Goal: Information Seeking & Learning: Learn about a topic

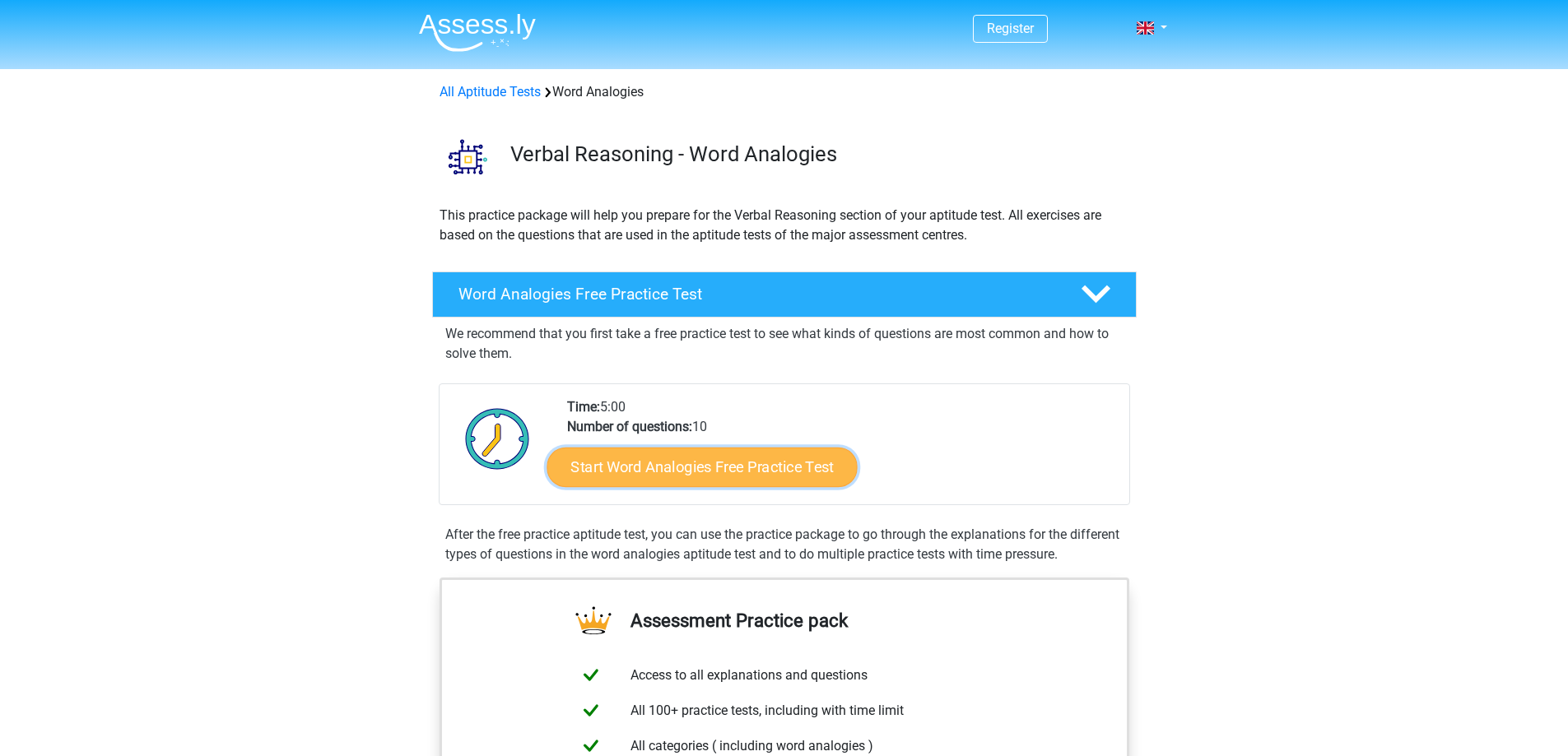
click at [662, 472] on link "Start Word Analogies Free Practice Test" at bounding box center [702, 466] width 310 height 40
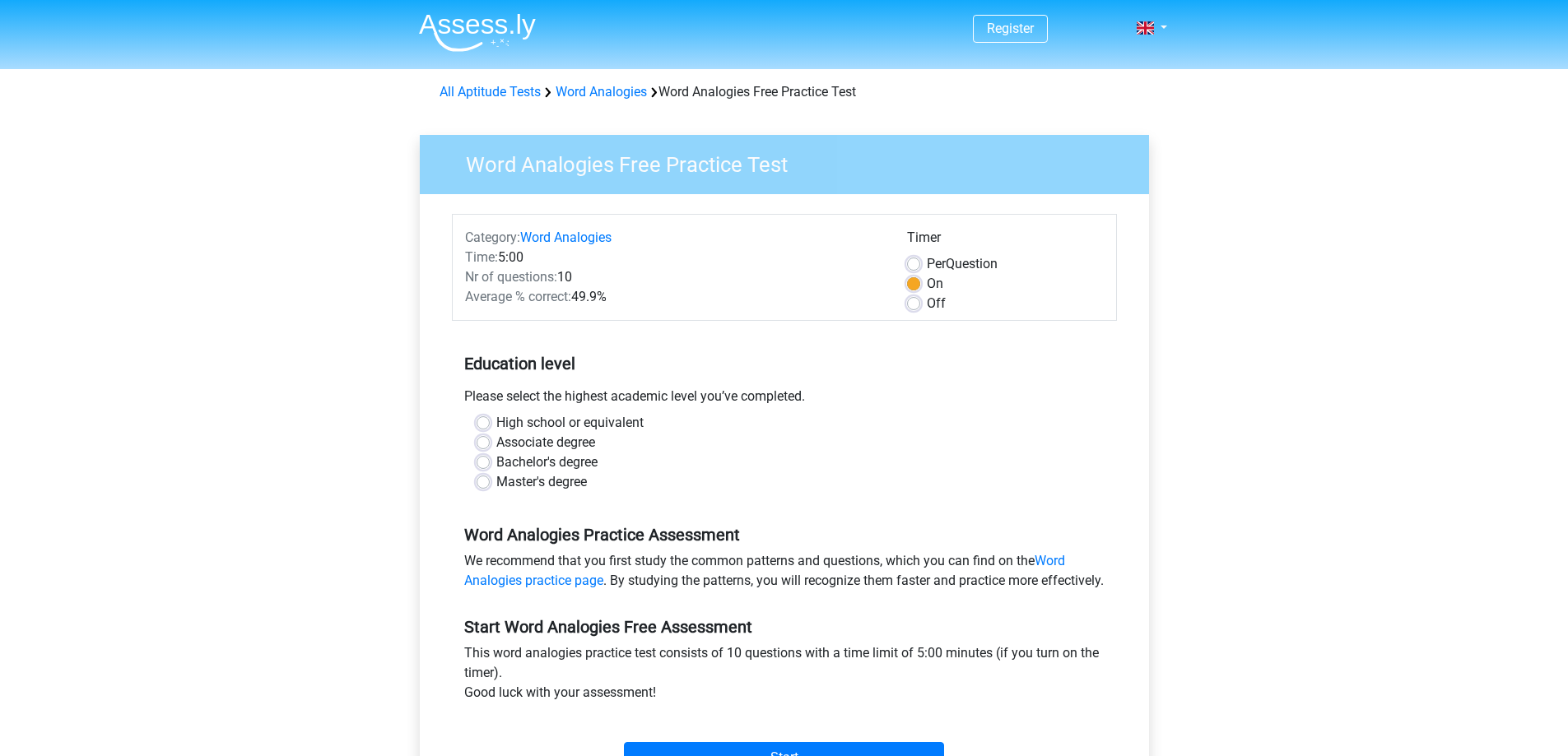
click at [555, 464] on label "Bachelor's degree" at bounding box center [546, 462] width 101 height 20
click at [490, 464] on input "Bachelor's degree" at bounding box center [483, 460] width 13 height 16
radio input "true"
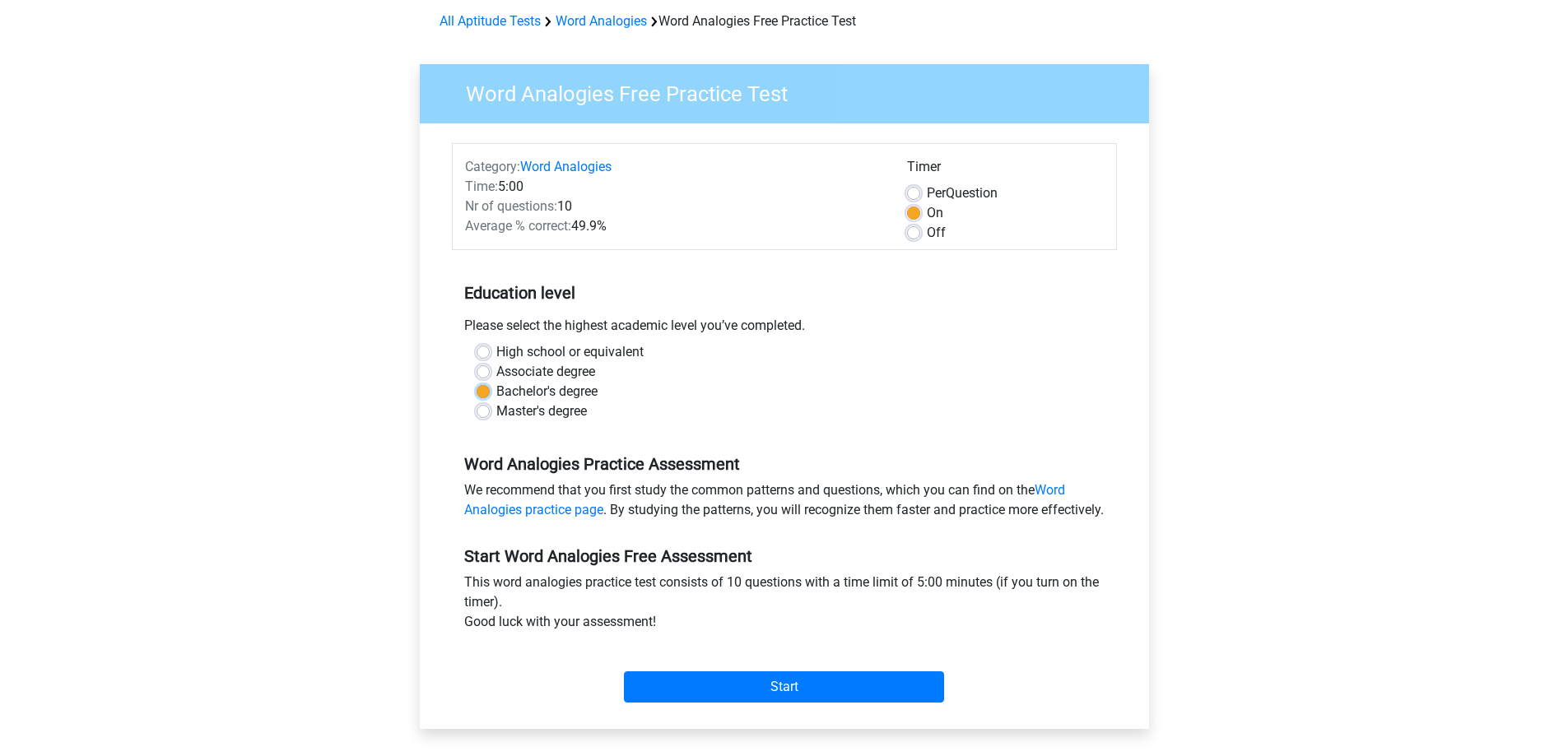
scroll to position [165, 0]
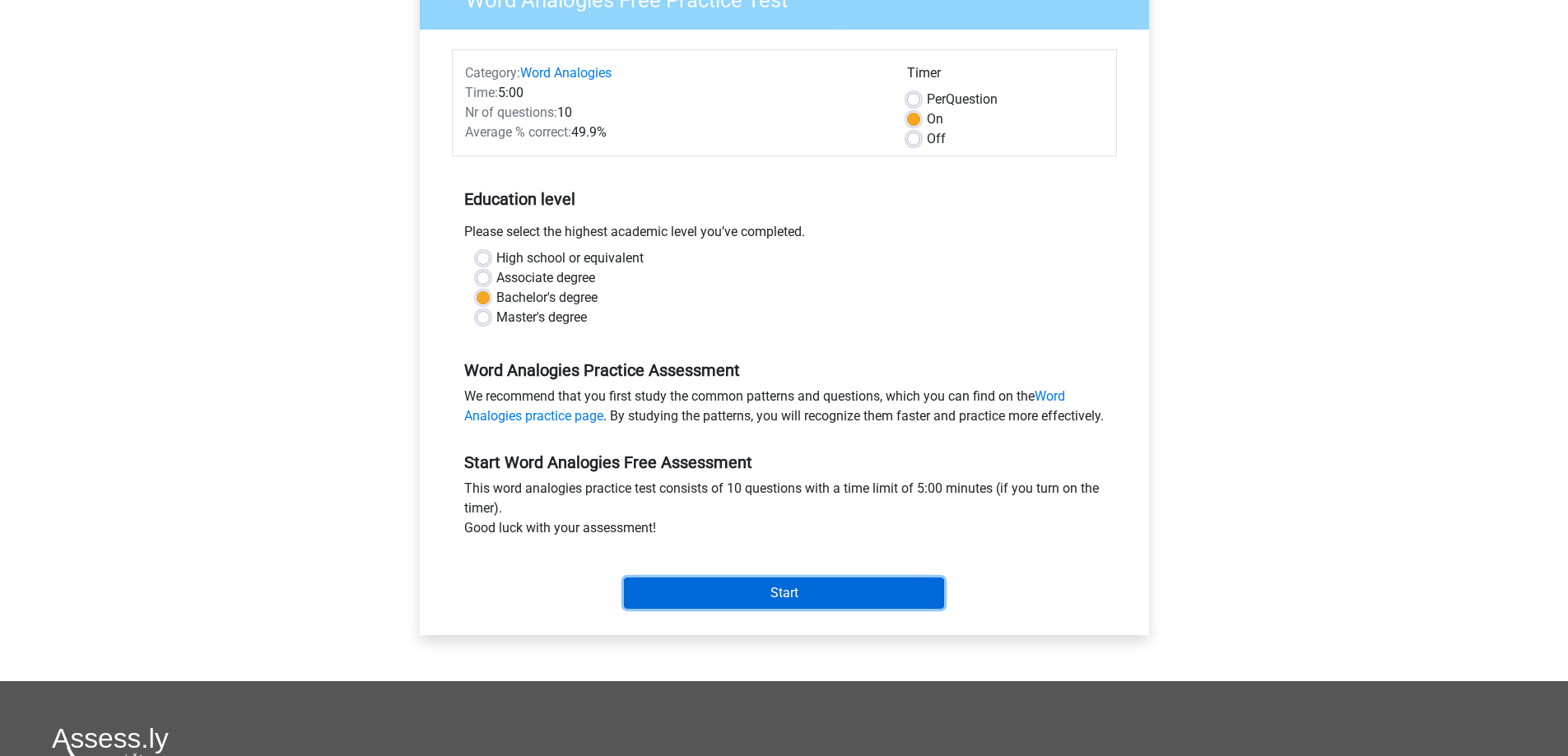
click at [781, 602] on input "Start" at bounding box center [784, 593] width 320 height 31
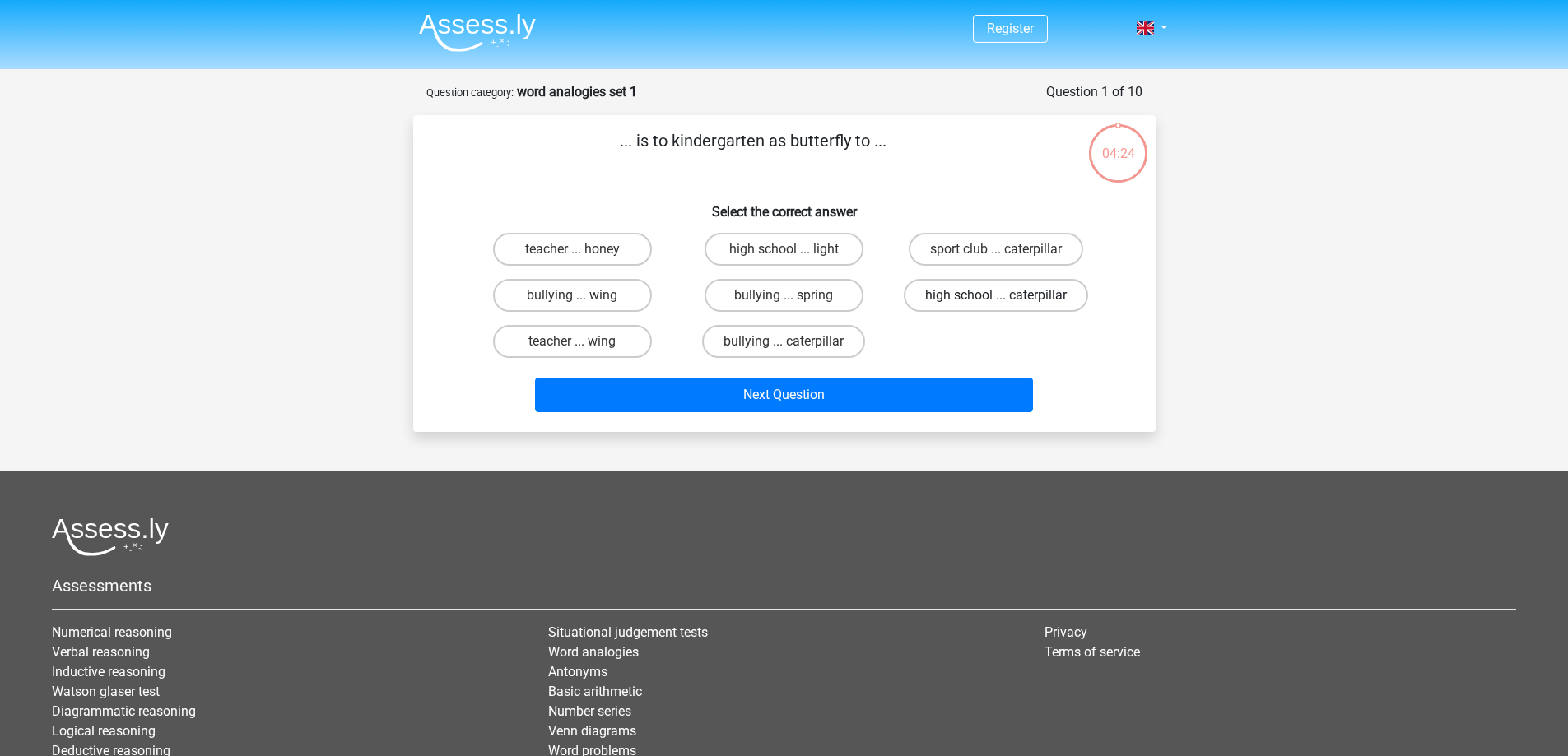
click at [944, 300] on label "high school ... caterpillar" at bounding box center [996, 296] width 185 height 33
click at [996, 300] on input "high school ... caterpillar" at bounding box center [1002, 301] width 10 height 10
radio input "true"
click at [620, 255] on label "teacher ... honey" at bounding box center [572, 250] width 159 height 33
click at [583, 255] on input "teacher ... honey" at bounding box center [578, 255] width 10 height 10
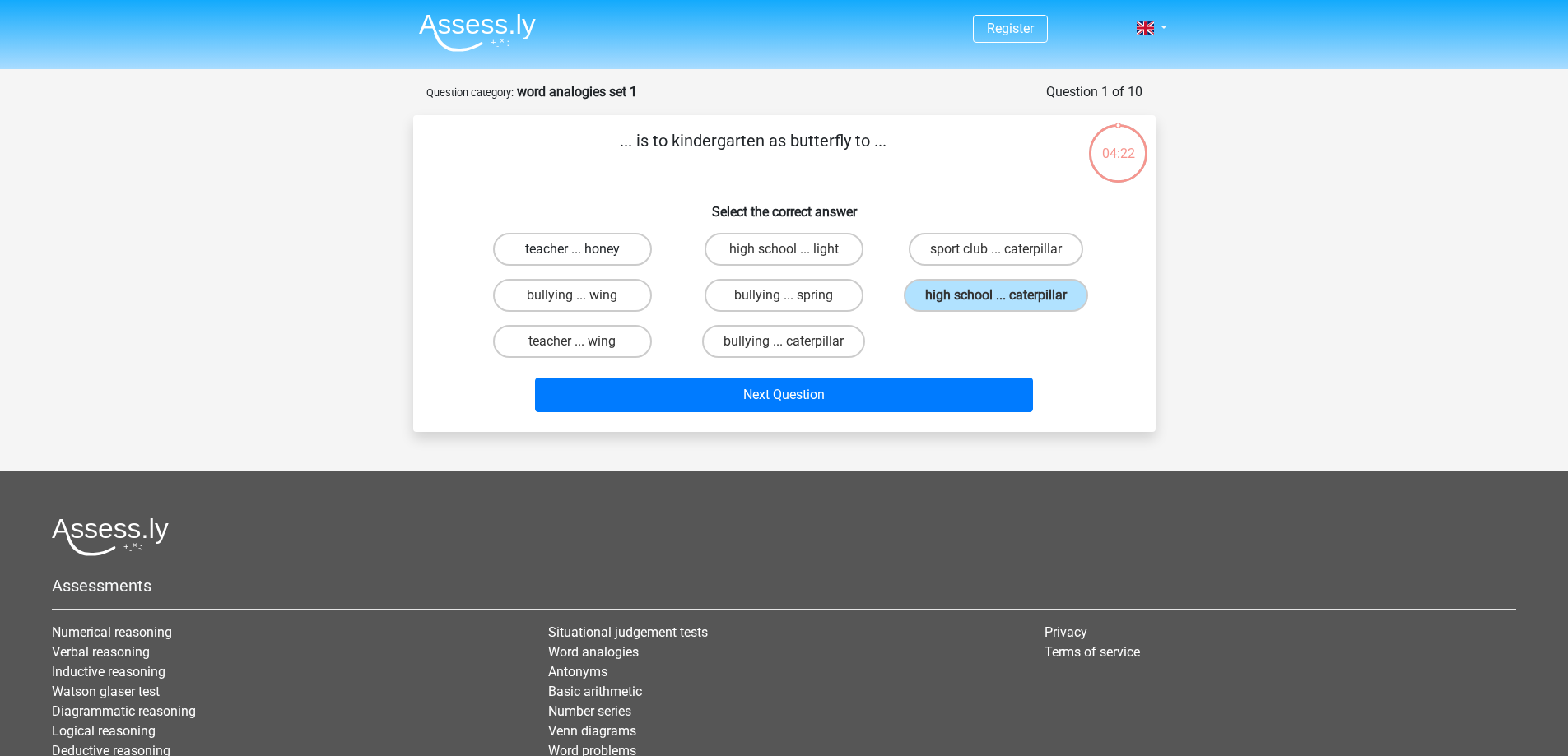
radio input "true"
click at [938, 307] on label "high school ... caterpillar" at bounding box center [996, 296] width 185 height 33
click at [996, 306] on input "high school ... caterpillar" at bounding box center [1002, 301] width 10 height 10
radio input "true"
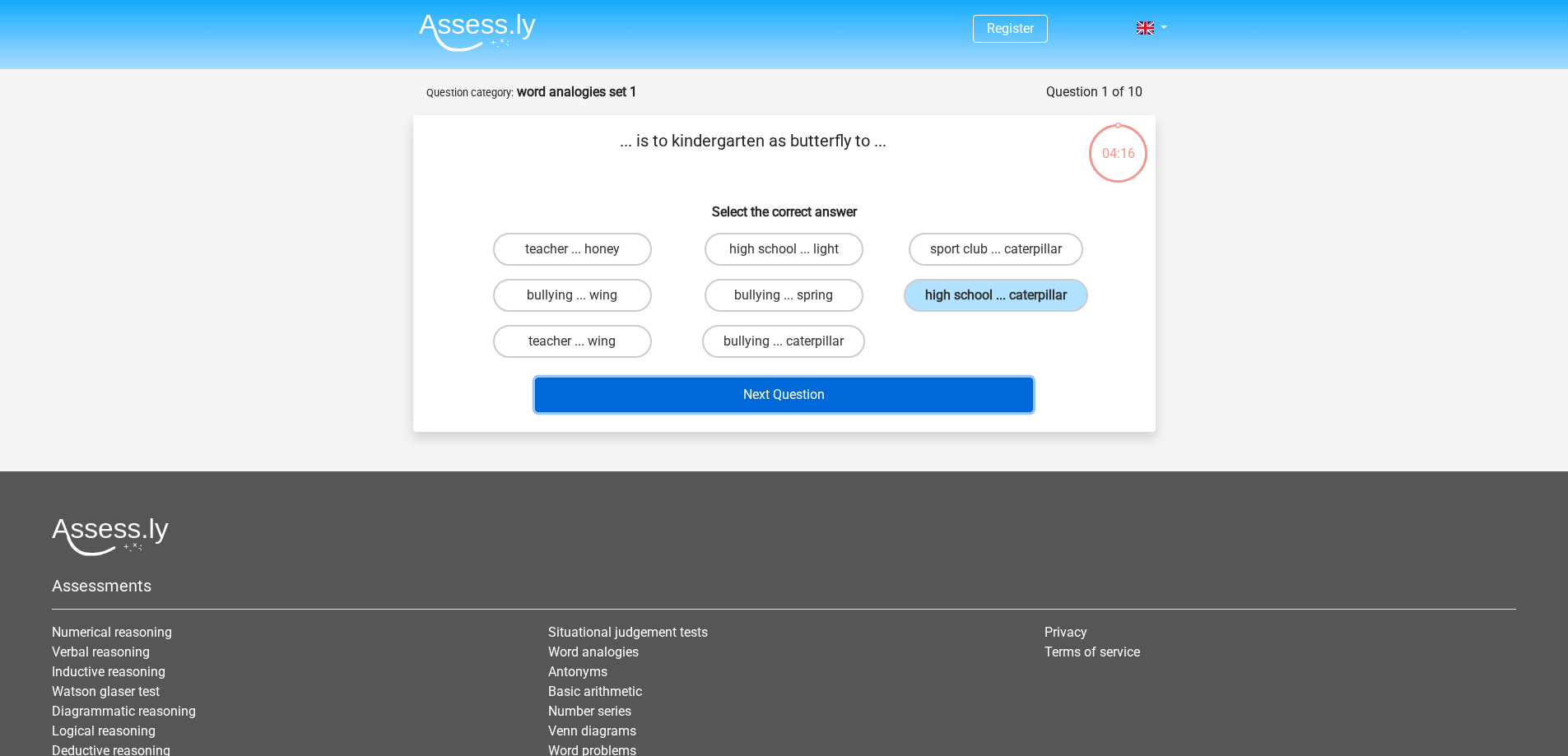
click at [918, 393] on button "Next Question" at bounding box center [784, 395] width 498 height 35
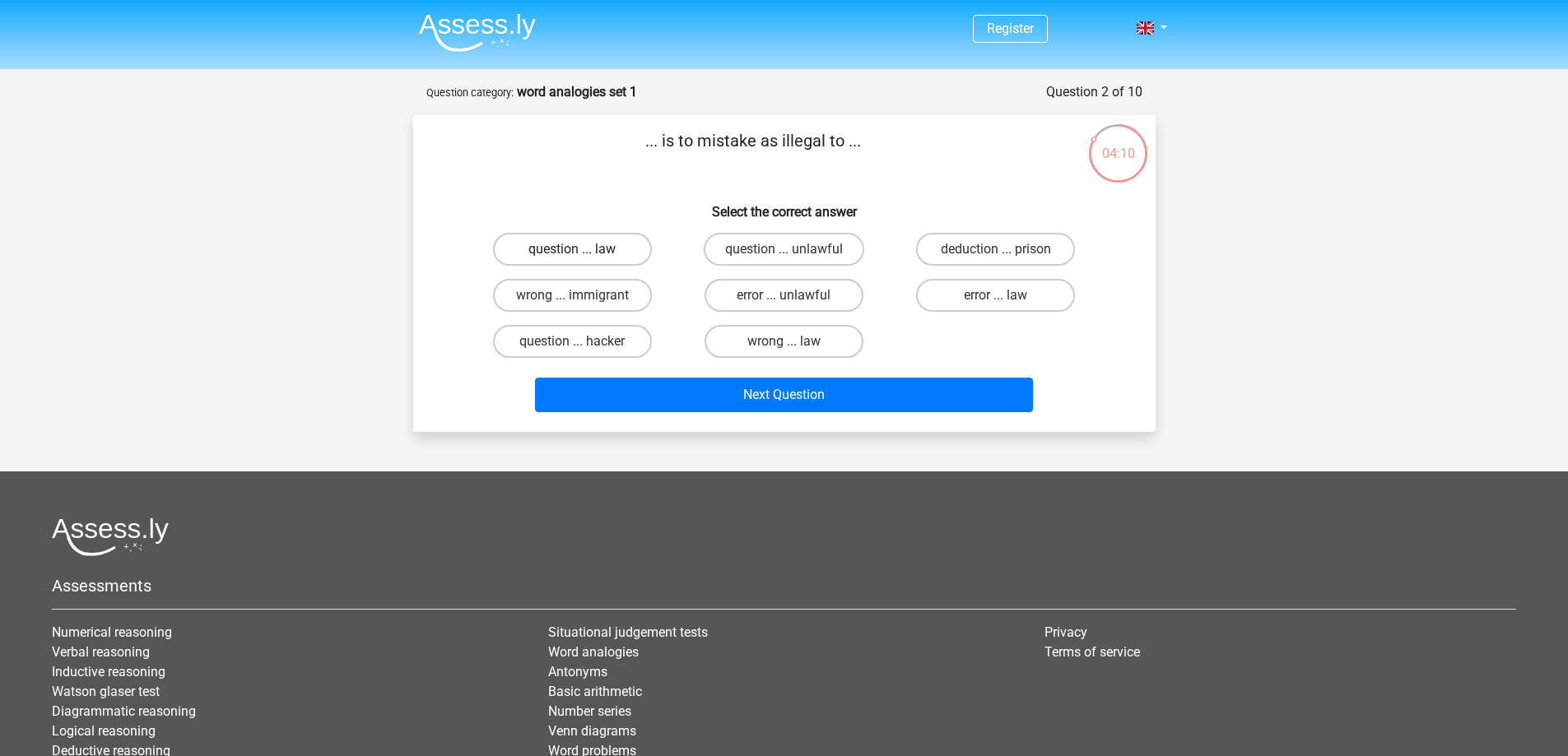
click at [636, 256] on label "question ... law" at bounding box center [572, 250] width 159 height 33
click at [583, 256] on input "question ... law" at bounding box center [578, 255] width 10 height 10
radio input "true"
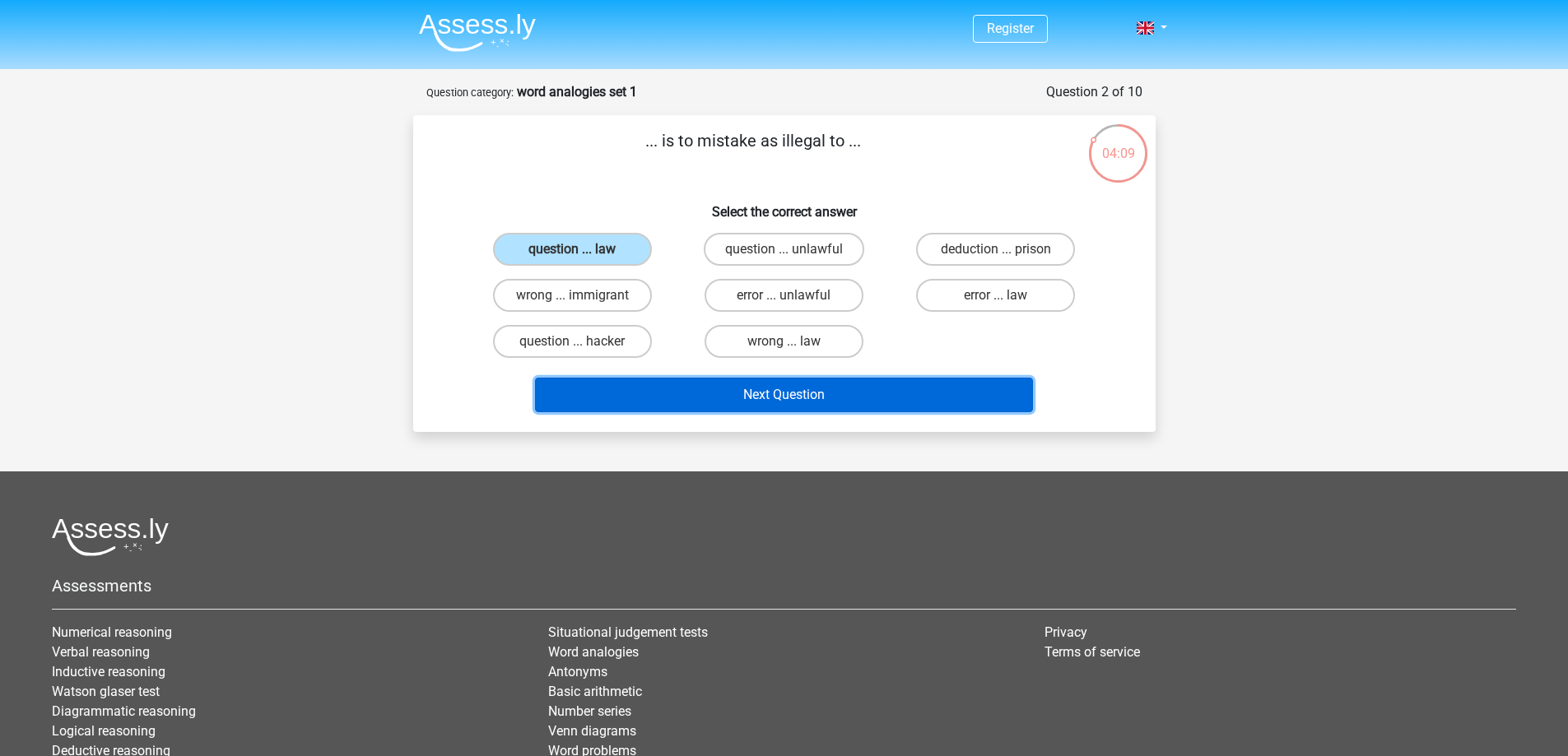
click at [726, 394] on button "Next Question" at bounding box center [784, 395] width 498 height 35
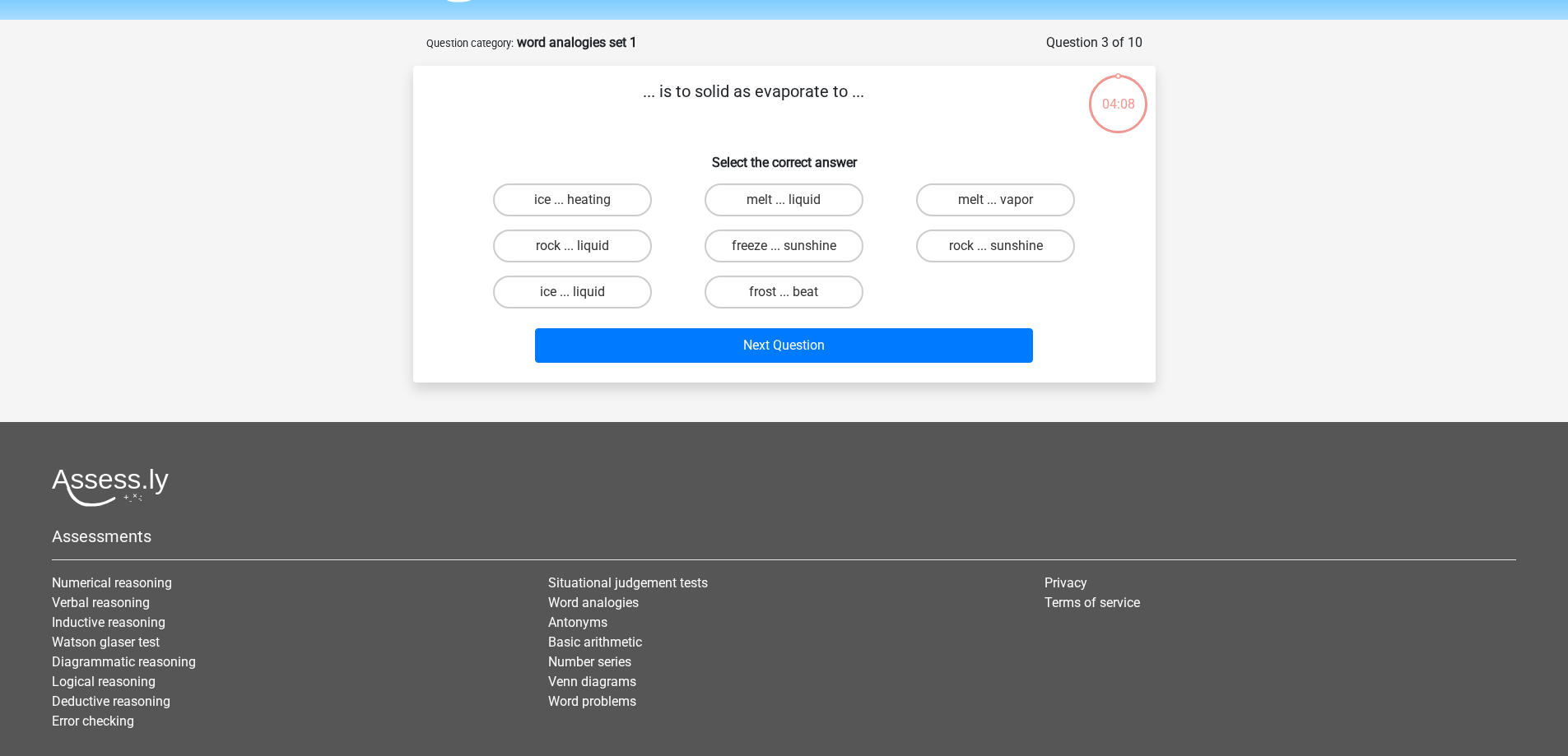
scroll to position [82, 0]
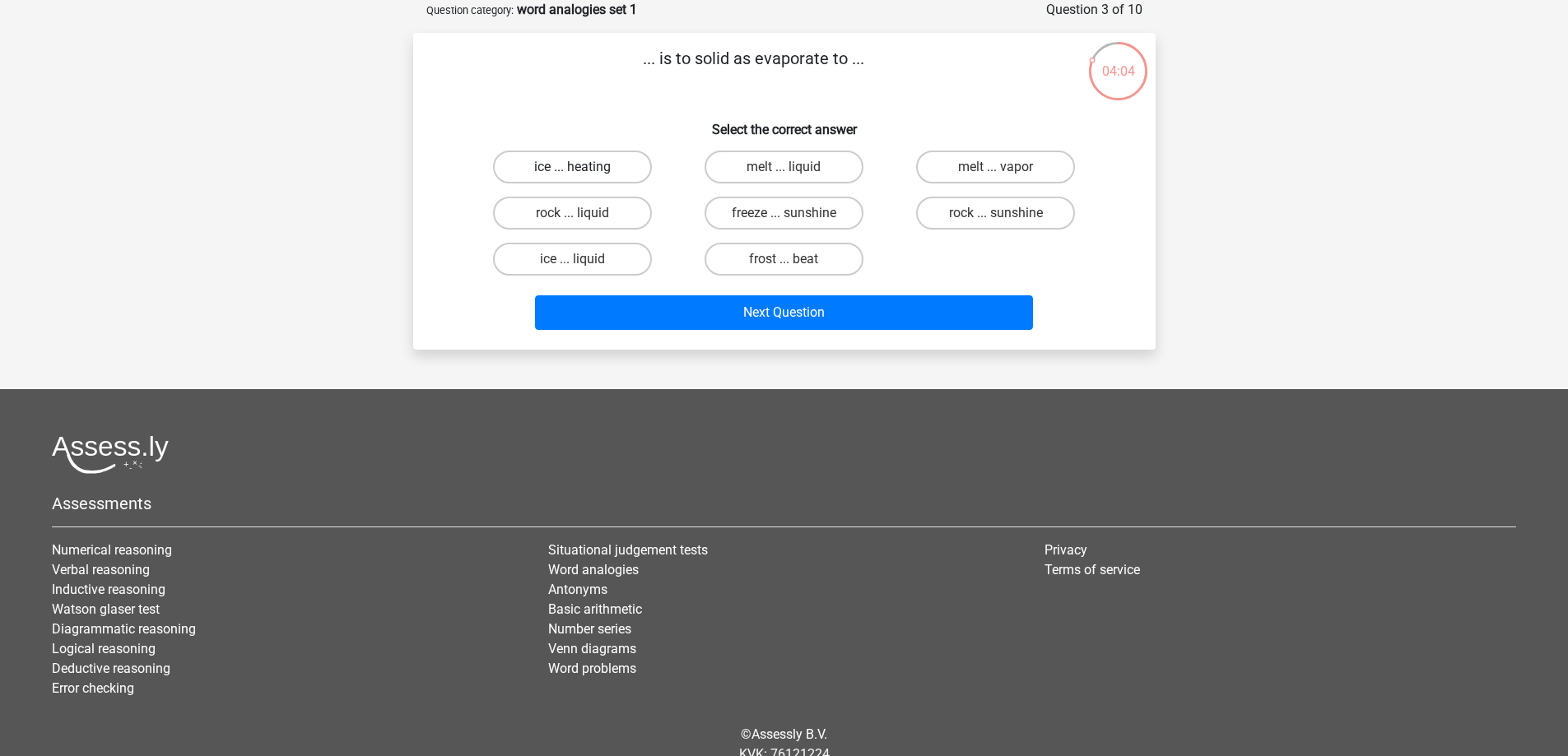
click at [625, 170] on label "ice ... heating" at bounding box center [572, 167] width 159 height 33
click at [583, 170] on input "ice ... heating" at bounding box center [578, 173] width 10 height 10
radio input "true"
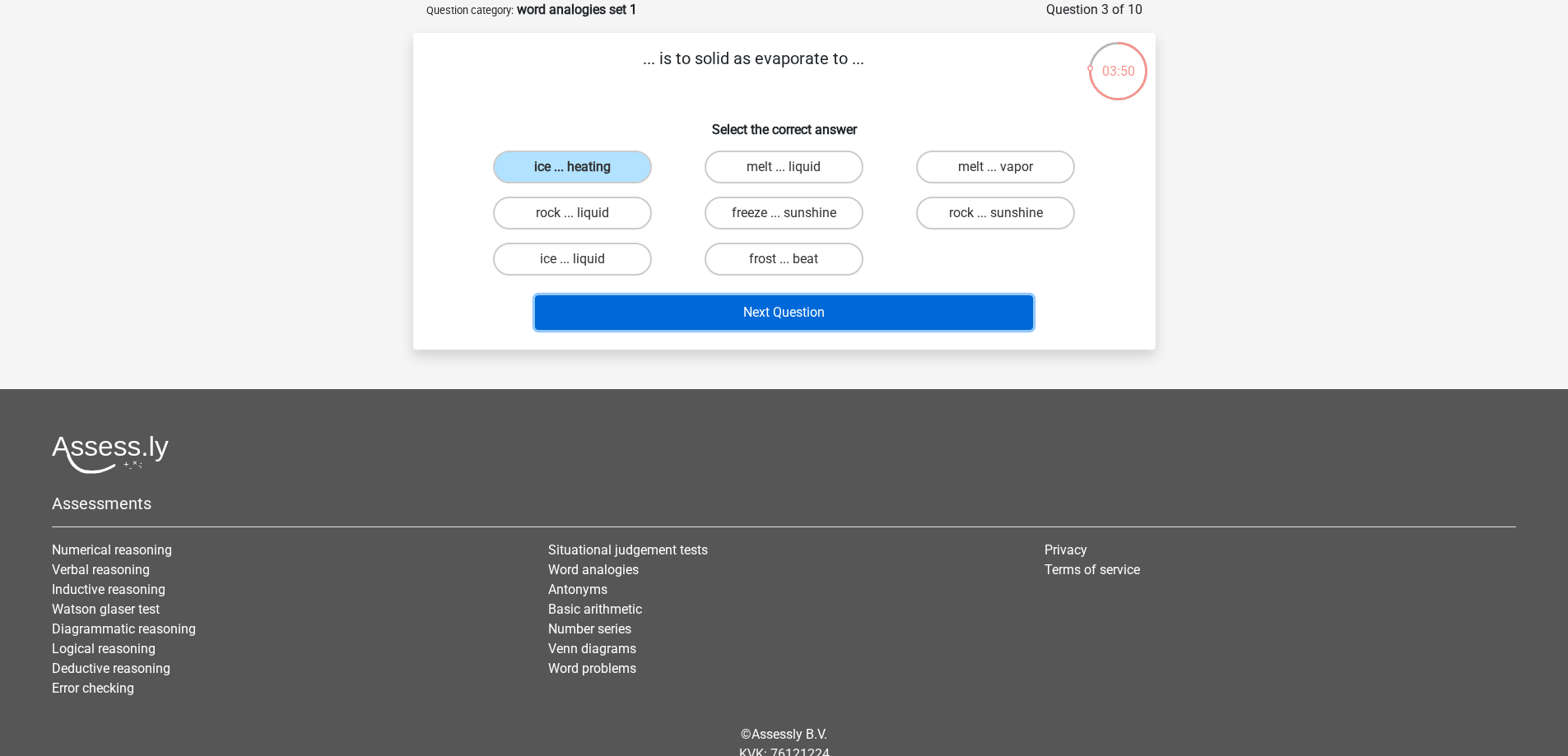
click at [934, 316] on button "Next Question" at bounding box center [784, 313] width 498 height 35
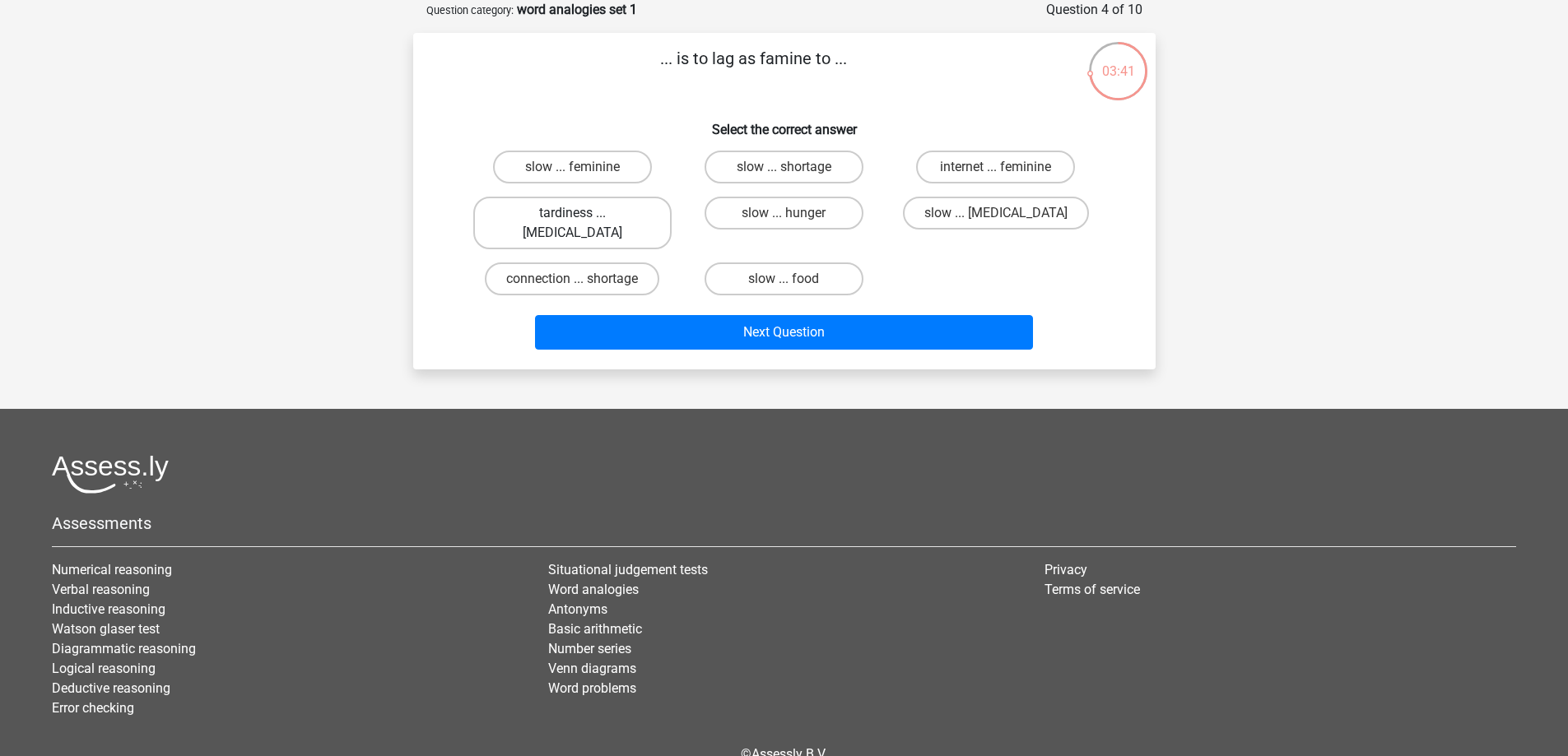
click at [621, 218] on label "tardiness ... [MEDICAL_DATA]" at bounding box center [572, 223] width 199 height 53
click at [583, 218] on input "tardiness ... [MEDICAL_DATA]" at bounding box center [578, 218] width 10 height 10
radio input "true"
click at [639, 265] on label "connection ... shortage" at bounding box center [572, 279] width 174 height 33
click at [583, 279] on input "connection ... shortage" at bounding box center [578, 284] width 10 height 10
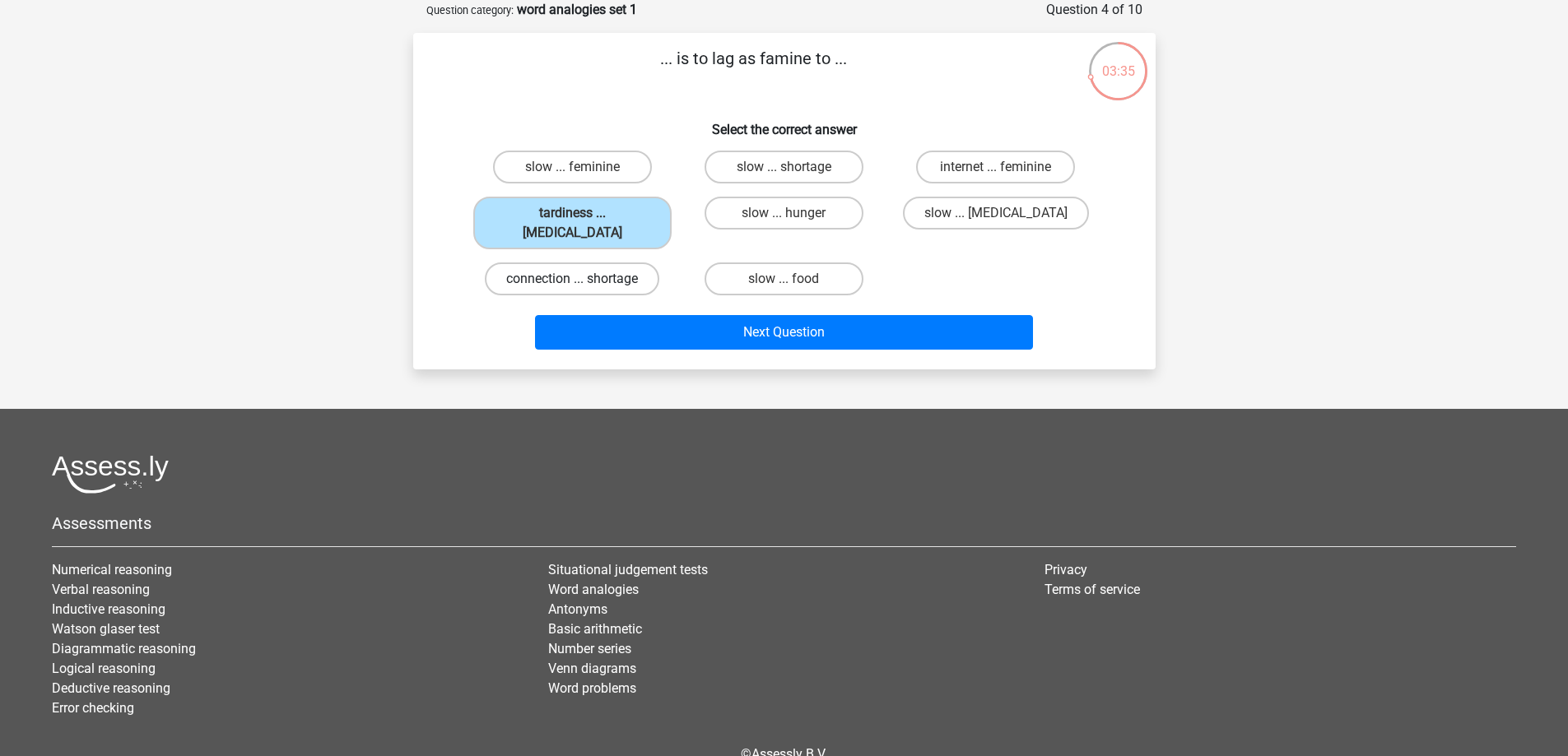
radio input "true"
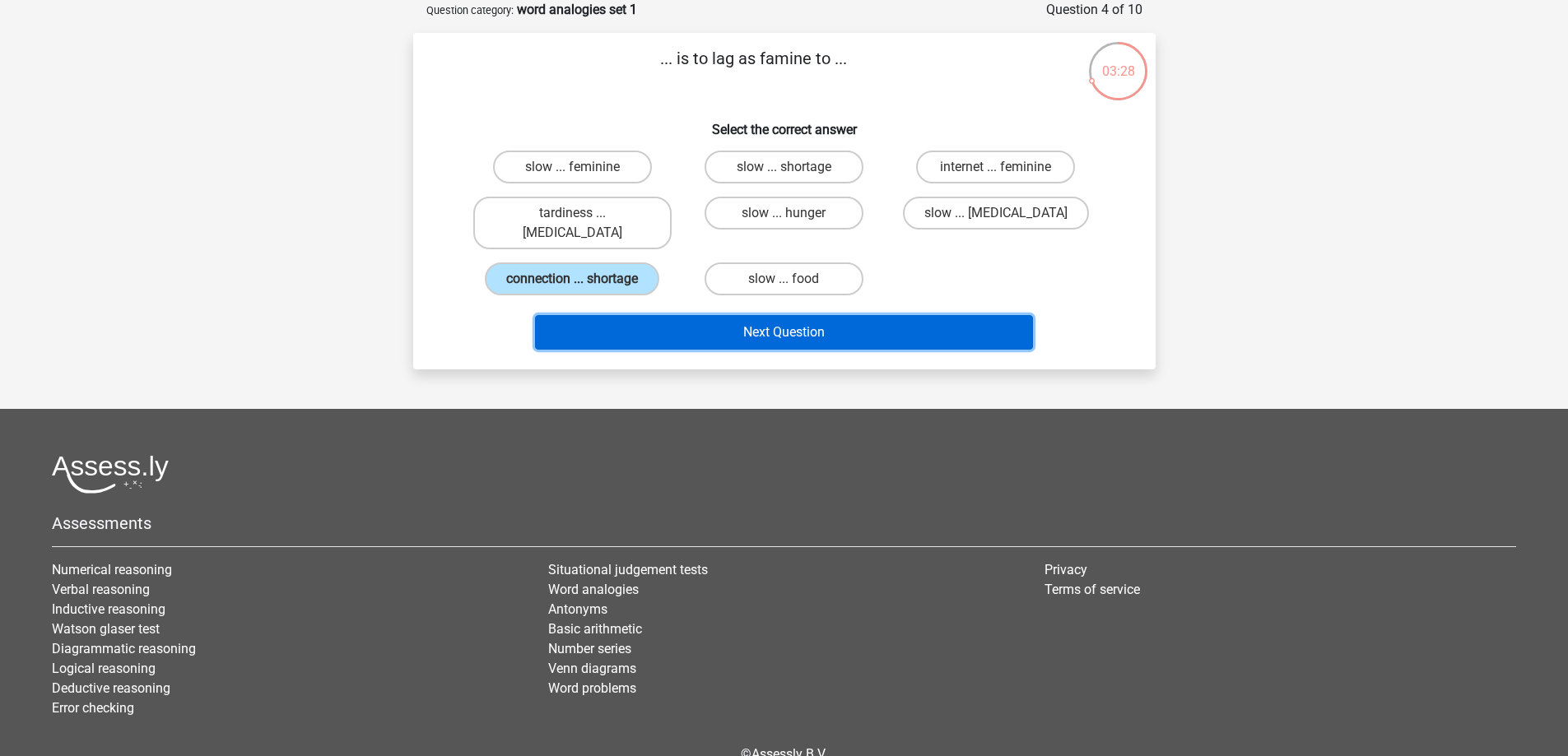
click at [807, 316] on button "Next Question" at bounding box center [784, 333] width 498 height 35
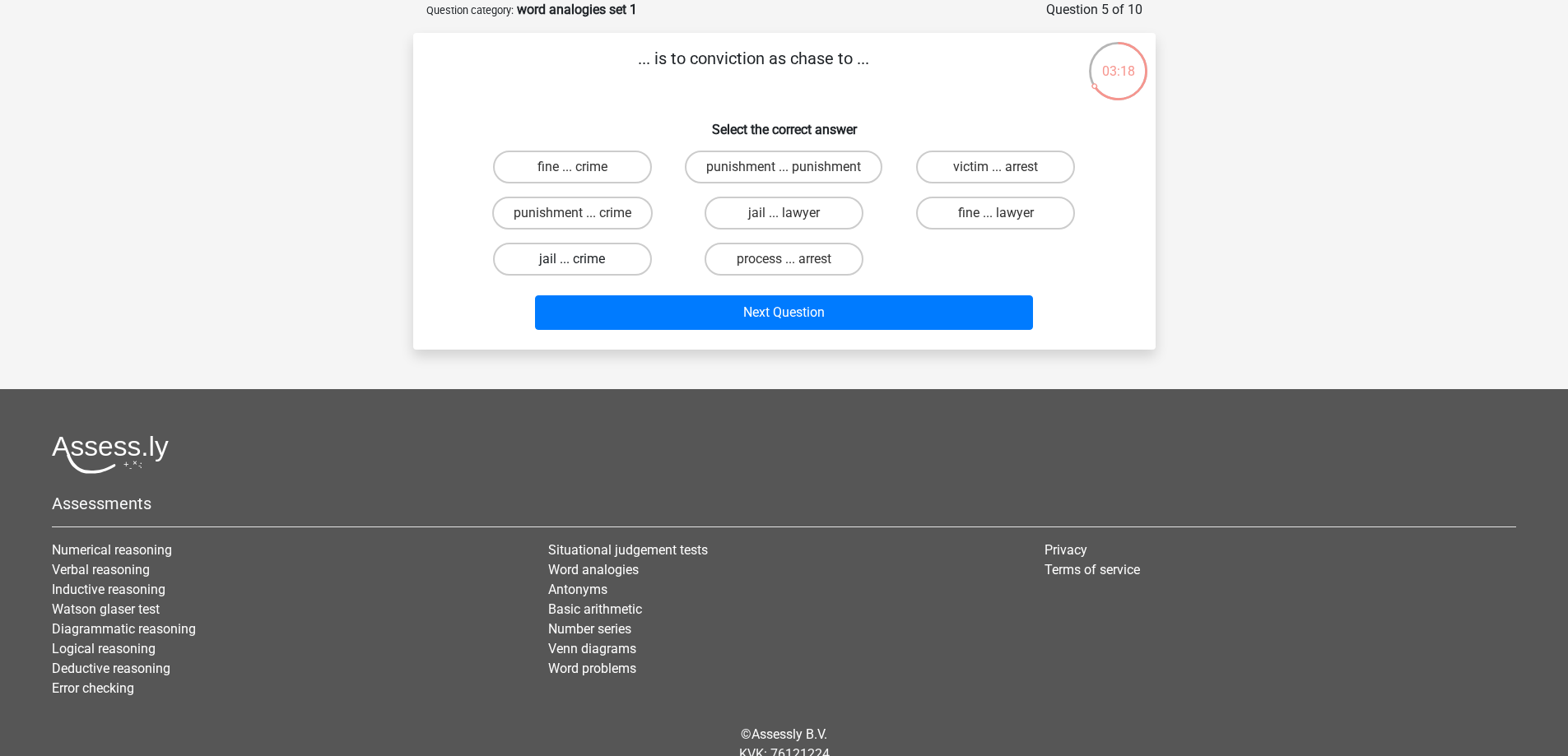
click at [625, 244] on label "jail ... crime" at bounding box center [572, 259] width 159 height 33
click at [583, 259] on input "jail ... crime" at bounding box center [578, 264] width 10 height 10
radio input "true"
click at [809, 261] on label "process ... arrest" at bounding box center [784, 259] width 159 height 33
click at [794, 261] on input "process ... arrest" at bounding box center [789, 264] width 10 height 10
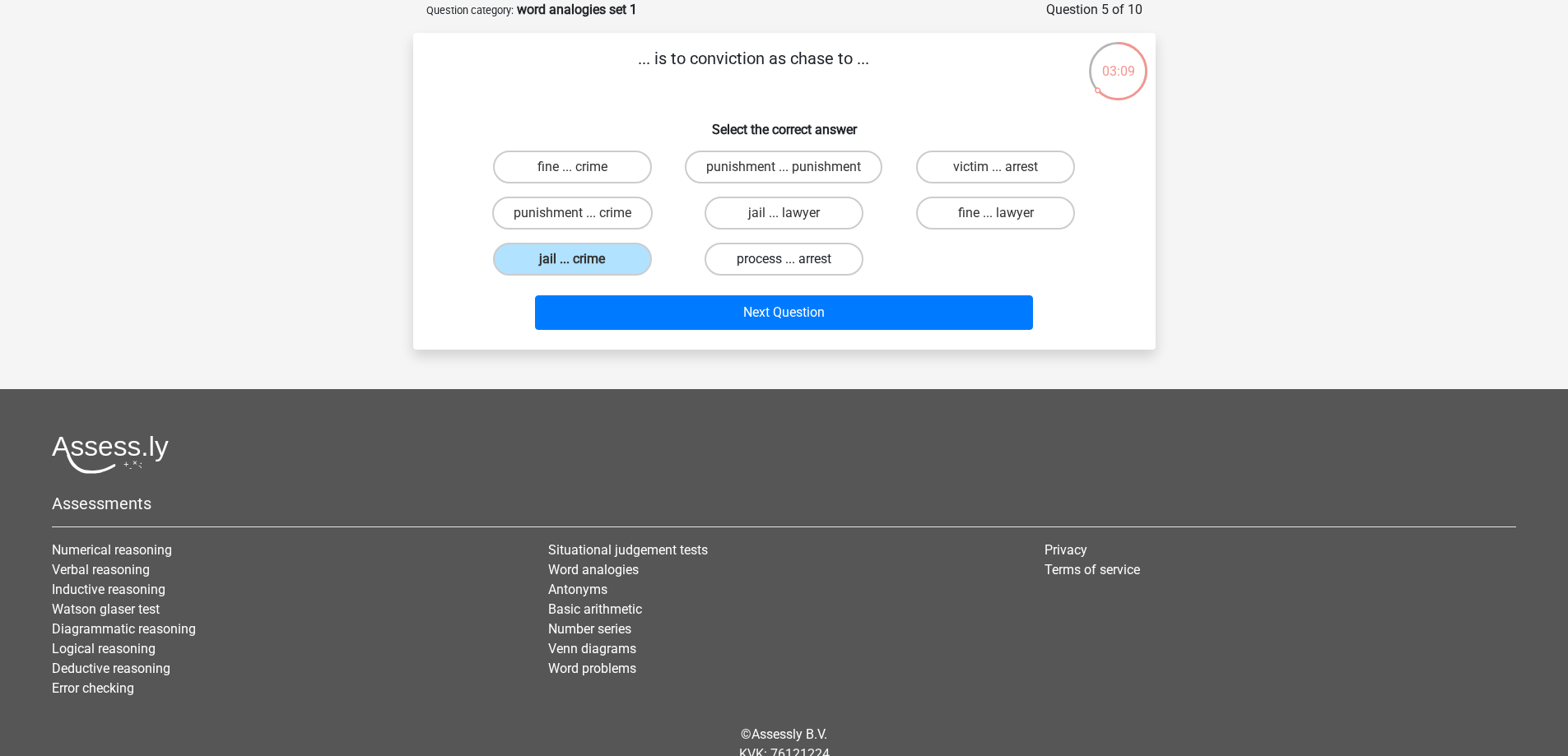
radio input "true"
click at [614, 252] on label "jail ... crime" at bounding box center [572, 259] width 159 height 33
click at [583, 259] on input "jail ... crime" at bounding box center [578, 264] width 10 height 10
radio input "true"
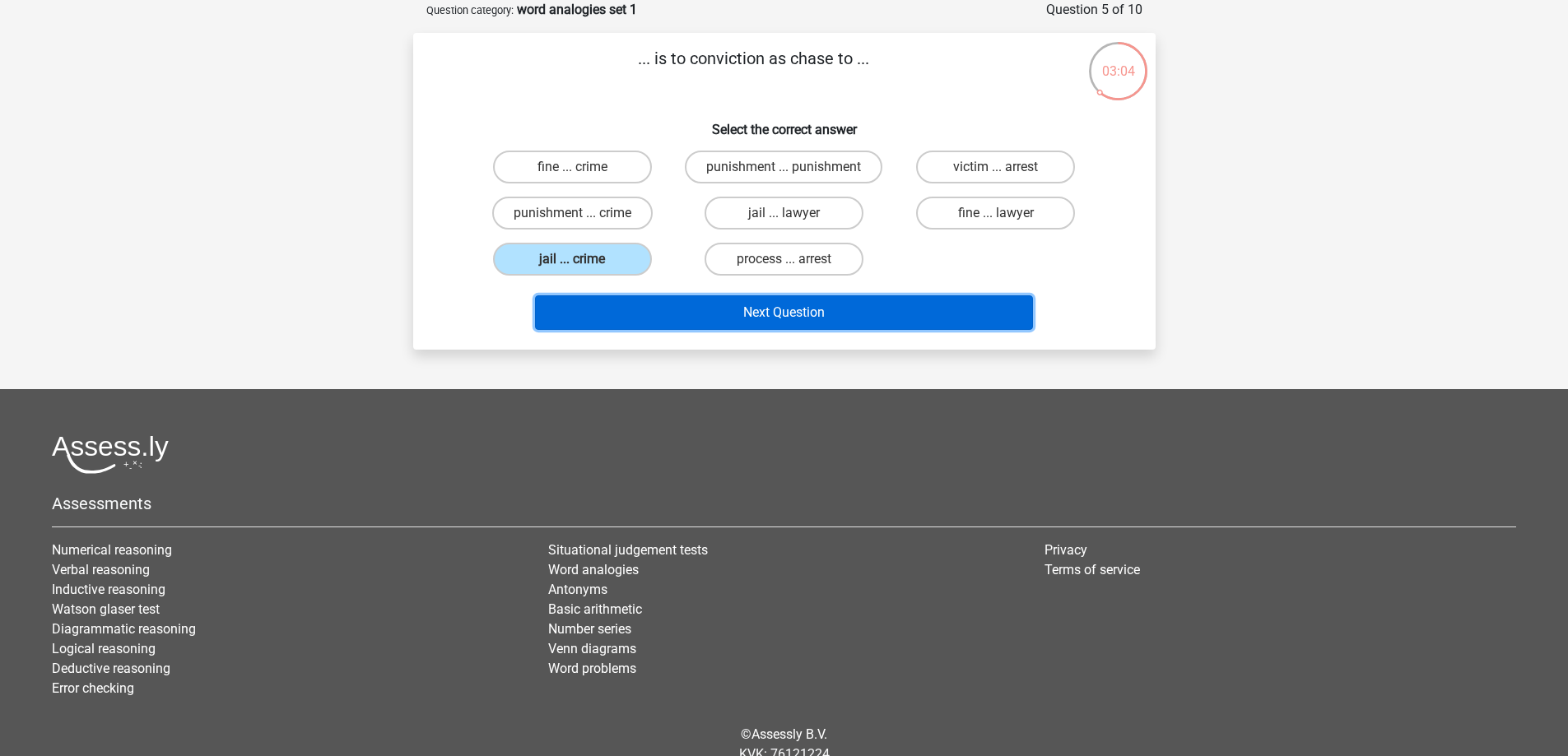
click at [663, 301] on button "Next Question" at bounding box center [784, 313] width 498 height 35
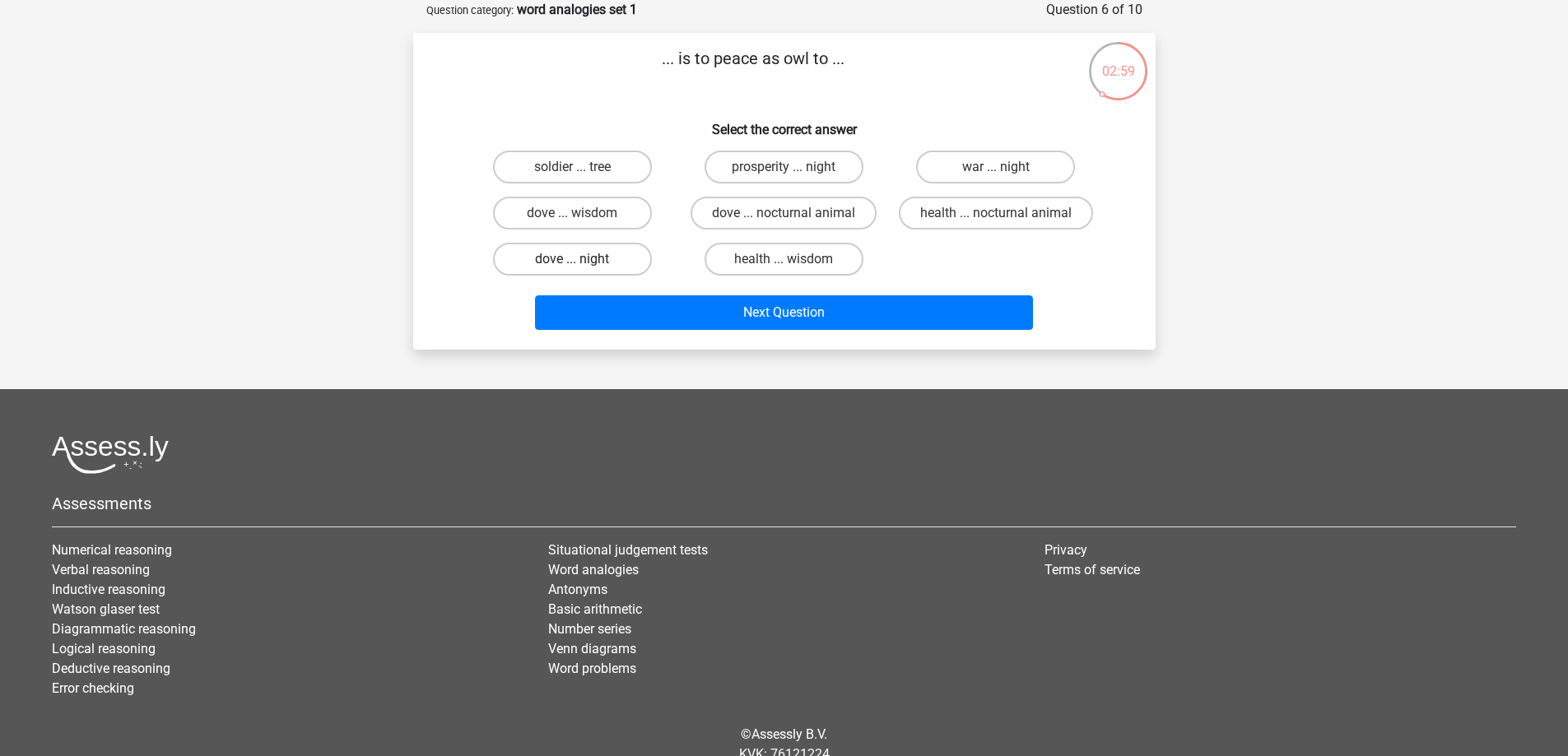
click at [625, 249] on label "dove ... night" at bounding box center [572, 259] width 159 height 33
click at [583, 259] on input "dove ... night" at bounding box center [578, 264] width 10 height 10
radio input "true"
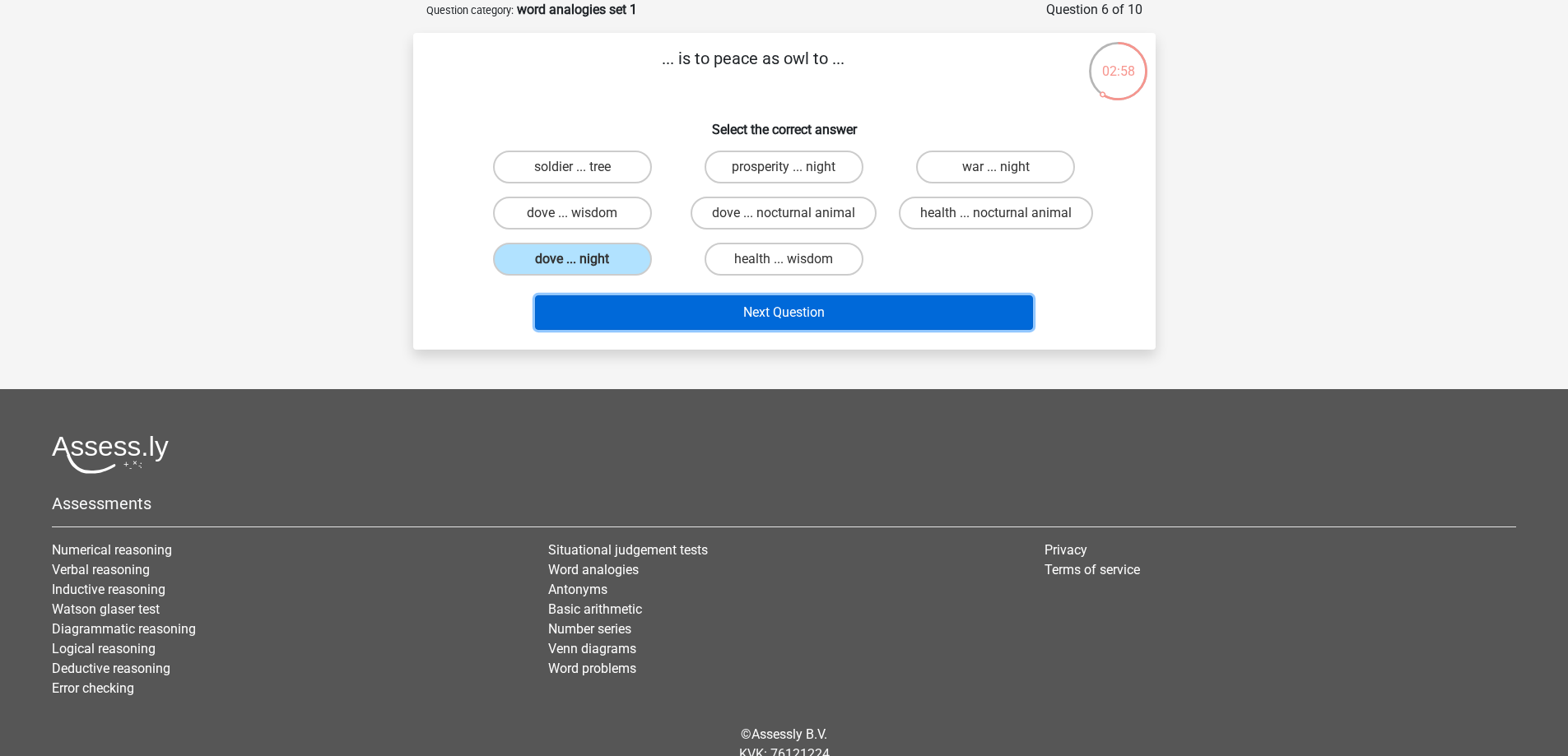
click at [653, 298] on button "Next Question" at bounding box center [784, 313] width 498 height 35
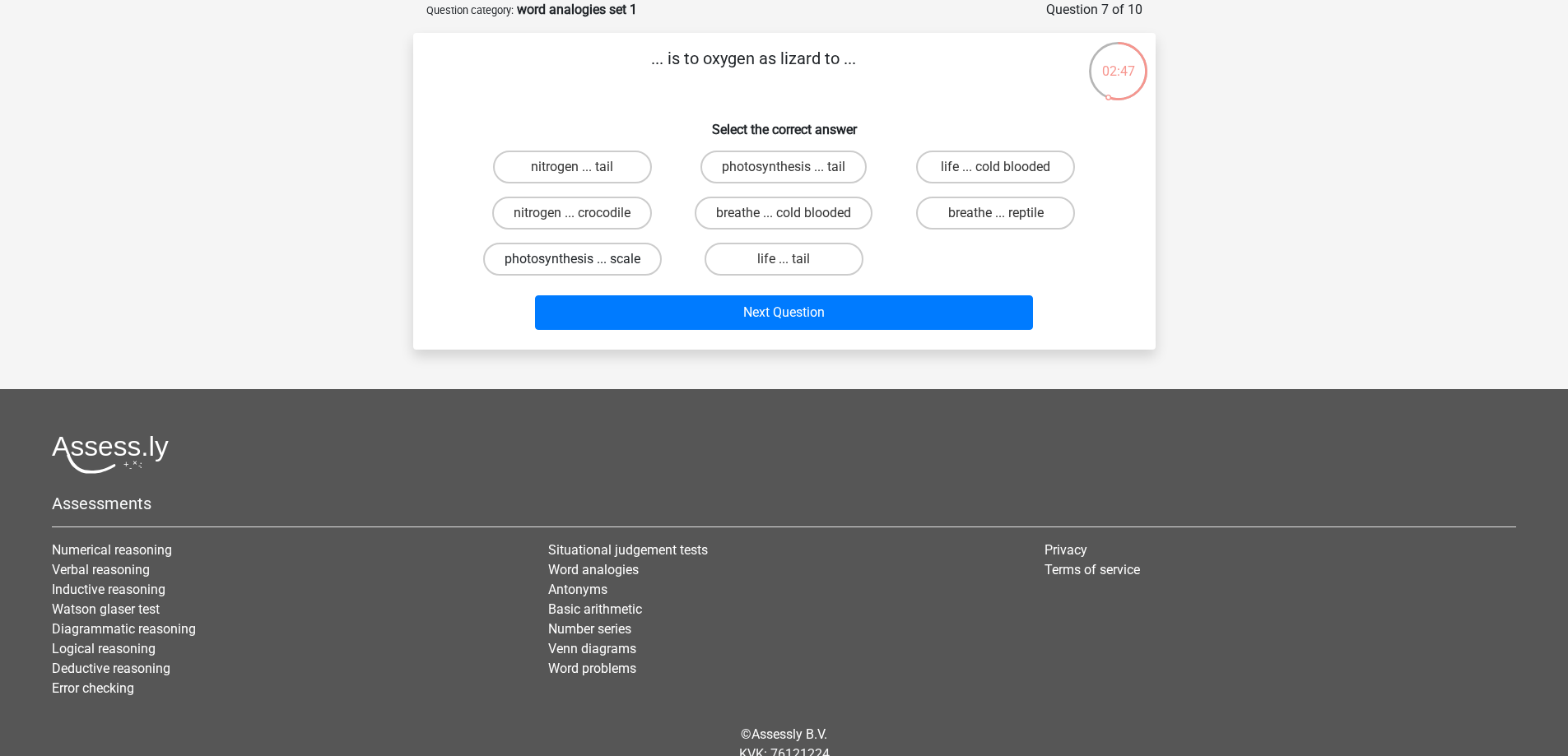
click at [643, 268] on label "photosynthesis ... scale" at bounding box center [572, 259] width 179 height 33
click at [583, 268] on input "photosynthesis ... scale" at bounding box center [578, 264] width 10 height 10
radio input "true"
click at [826, 218] on label "breathe ... cold blooded" at bounding box center [783, 213] width 178 height 33
click at [794, 218] on input "breathe ... cold blooded" at bounding box center [789, 218] width 10 height 10
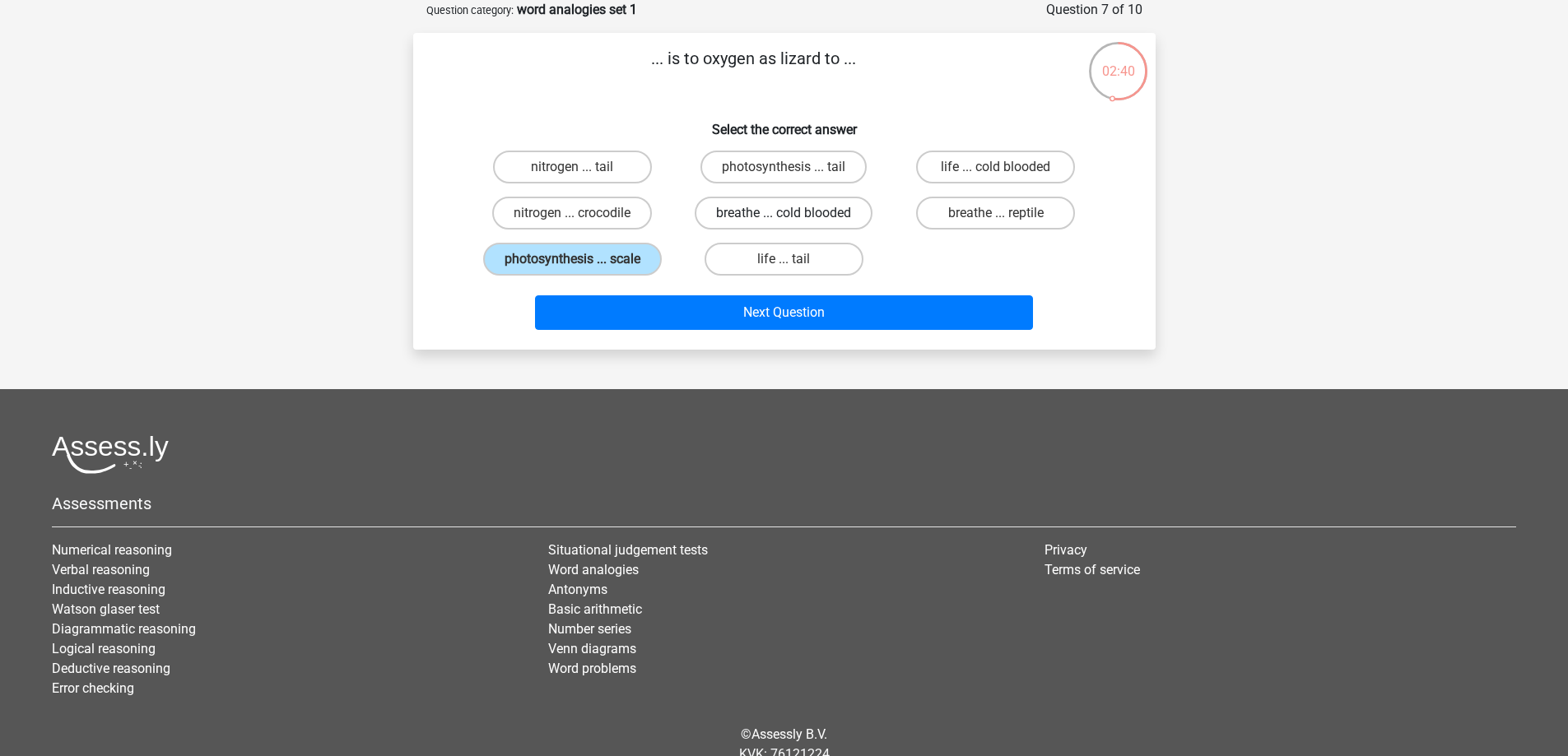
radio input "true"
click at [1026, 173] on label "life ... cold blooded" at bounding box center [996, 167] width 159 height 33
click at [1007, 173] on input "life ... cold blooded" at bounding box center [1002, 173] width 10 height 10
radio input "true"
click at [984, 210] on label "breathe ... reptile" at bounding box center [996, 213] width 159 height 33
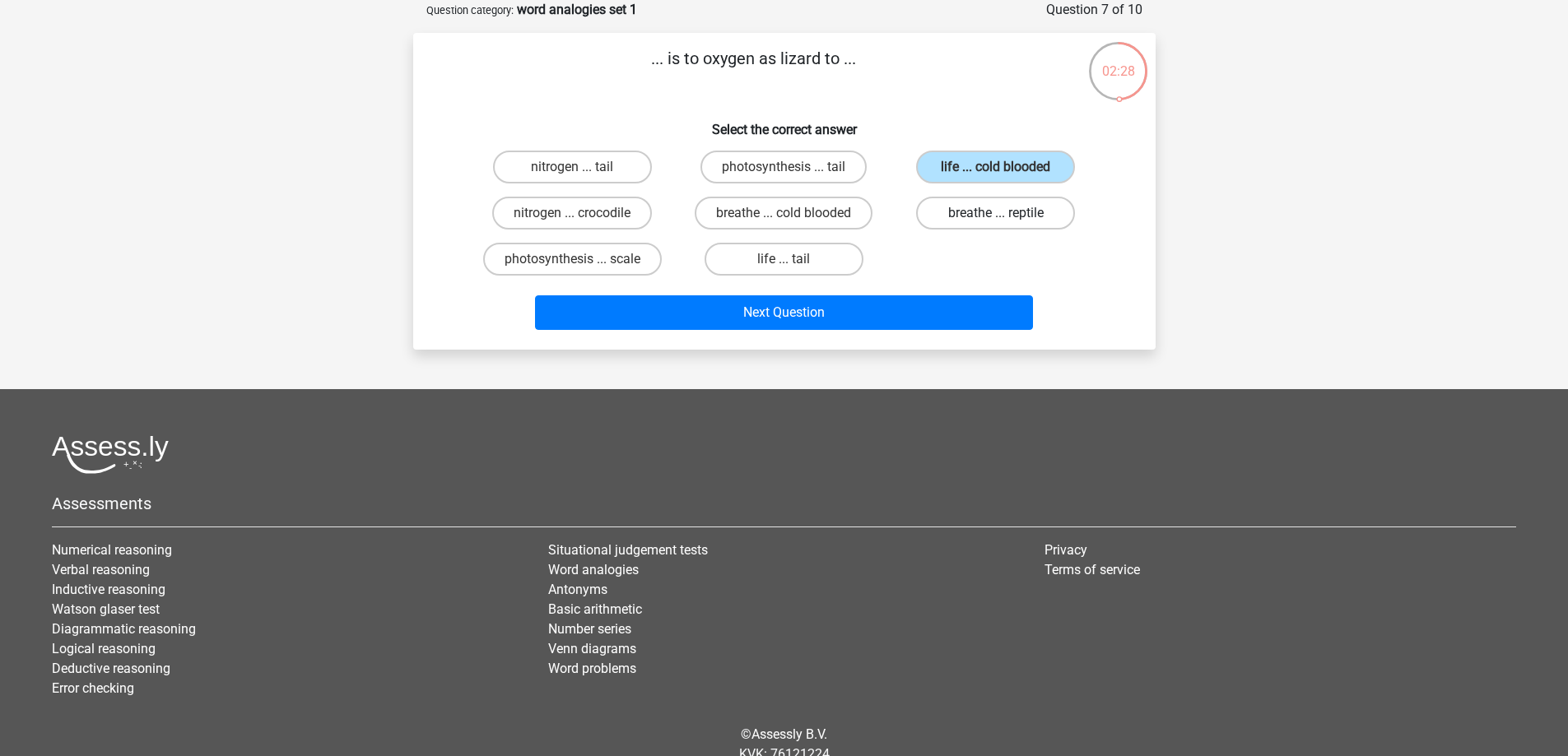
click at [996, 213] on input "breathe ... reptile" at bounding box center [1002, 218] width 10 height 10
radio input "true"
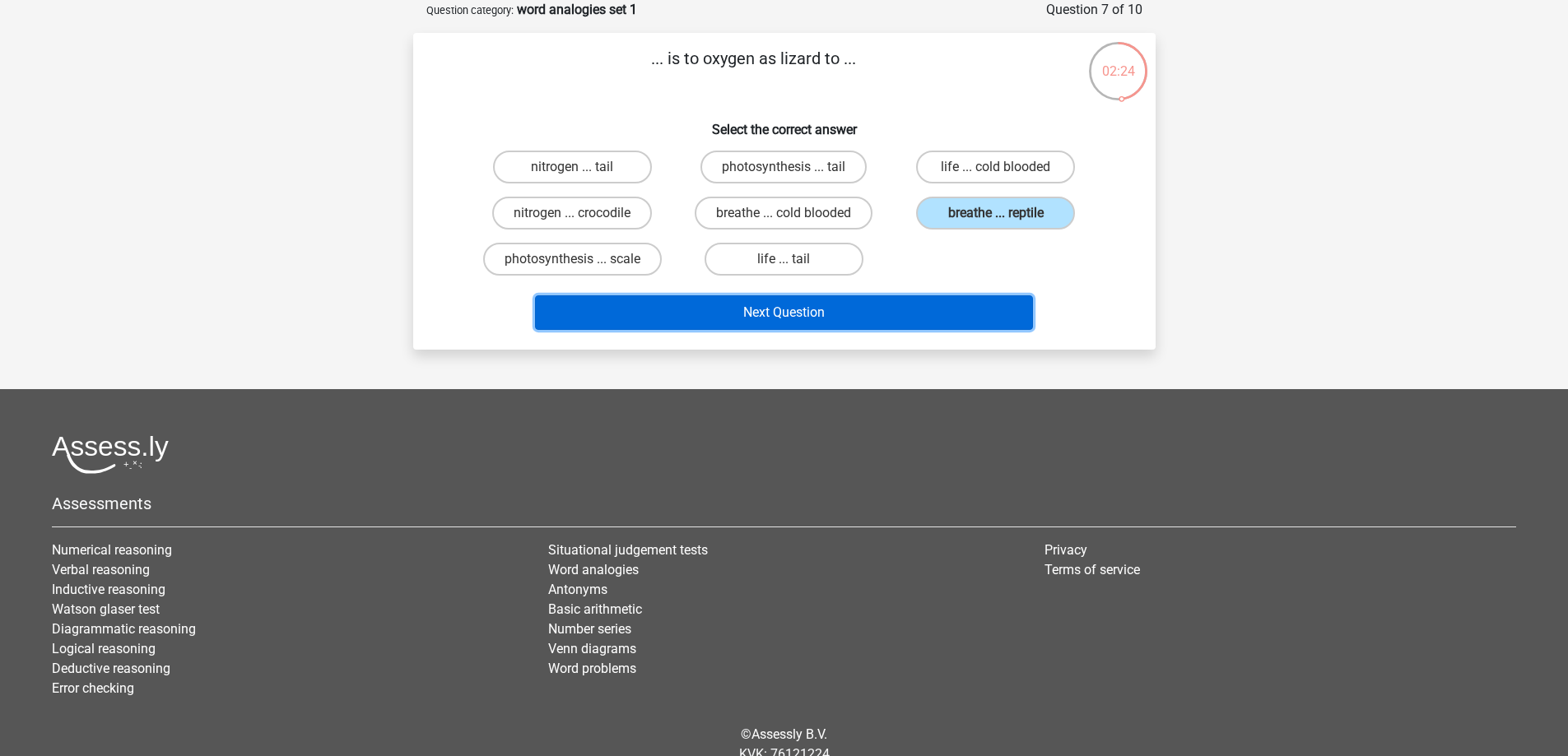
click at [856, 298] on button "Next Question" at bounding box center [784, 313] width 498 height 35
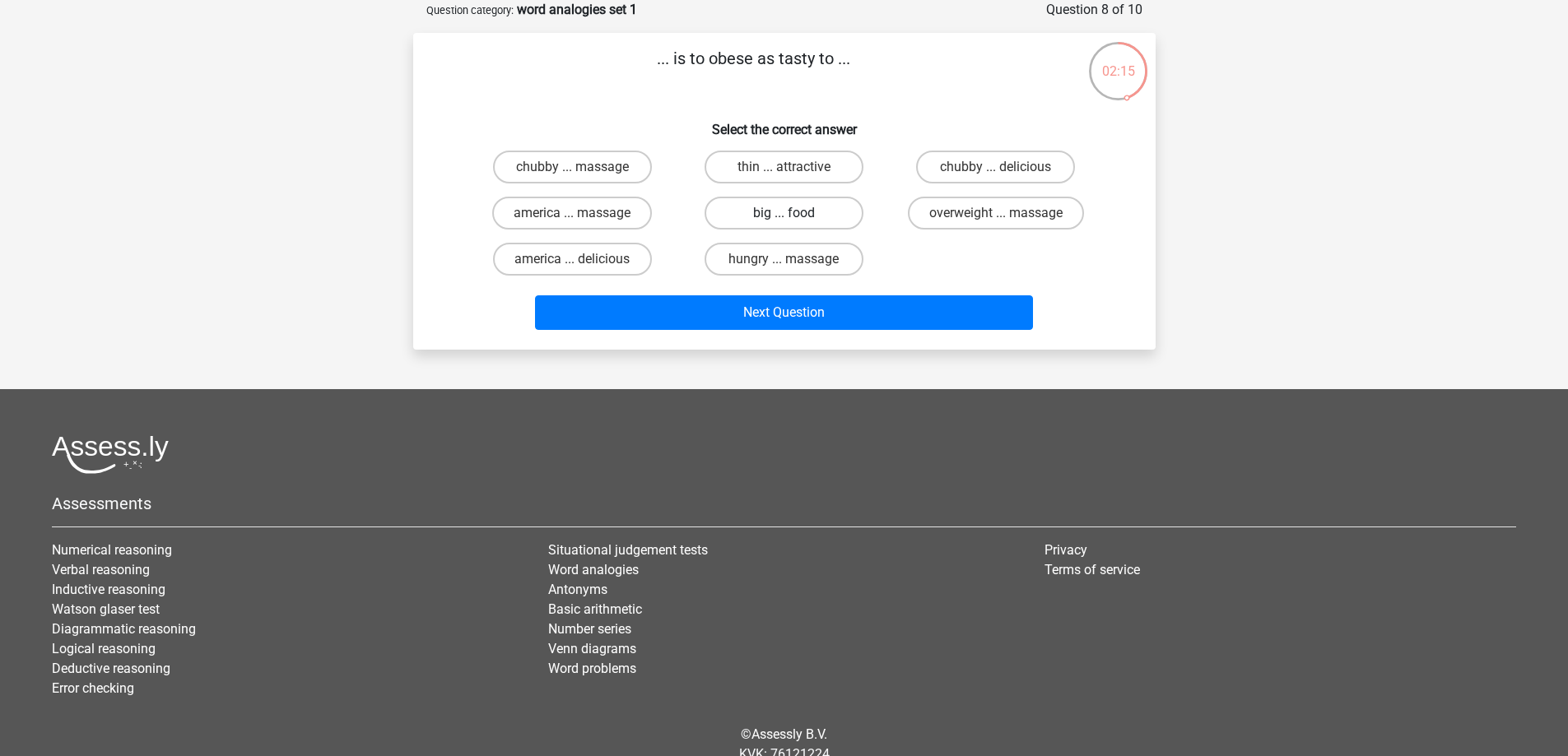
click at [826, 209] on label "big ... food" at bounding box center [784, 213] width 159 height 33
click at [794, 213] on input "big ... food" at bounding box center [789, 218] width 10 height 10
radio input "true"
click at [988, 171] on label "chubby ... delicious" at bounding box center [996, 167] width 159 height 33
click at [996, 171] on input "chubby ... delicious" at bounding box center [1002, 173] width 10 height 10
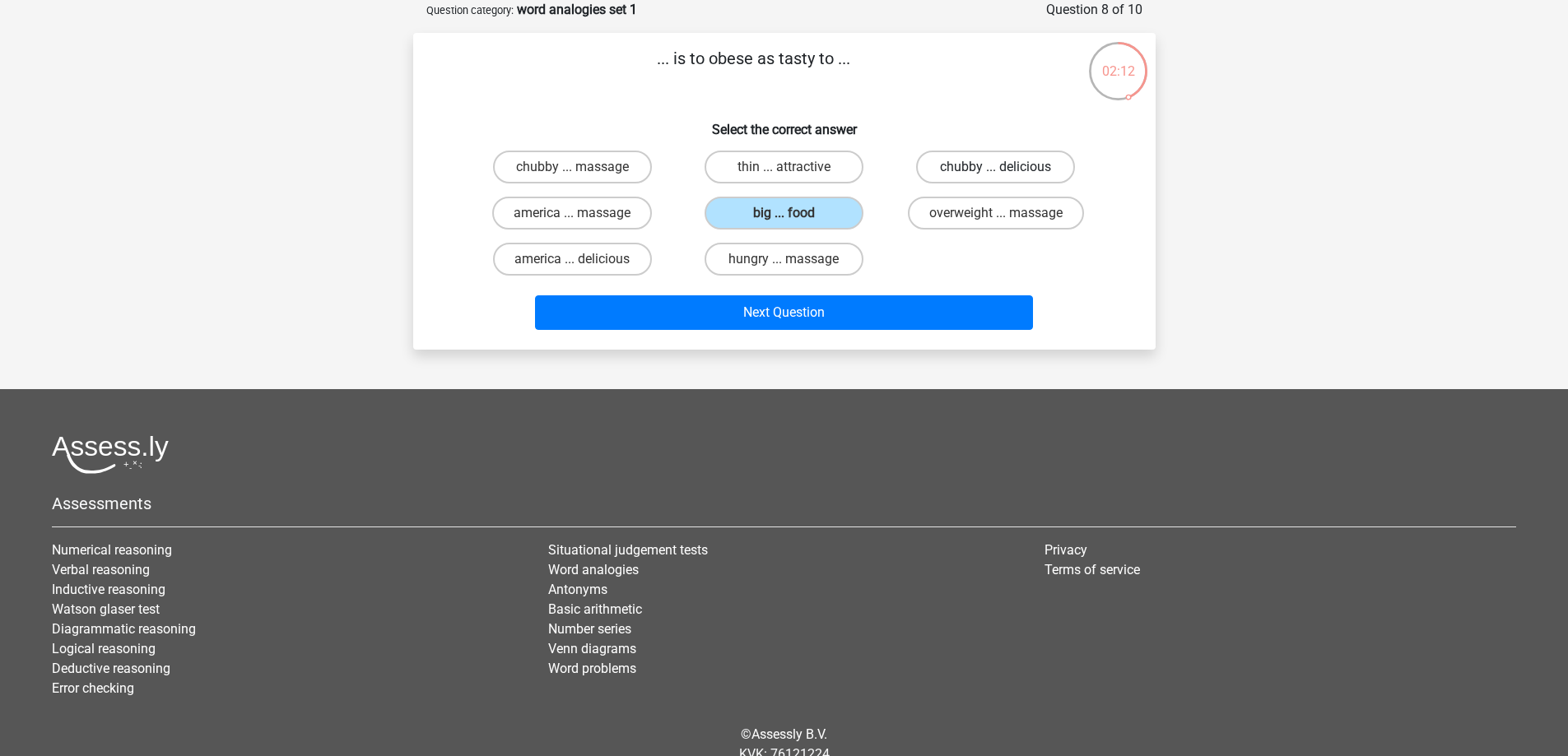
radio input "true"
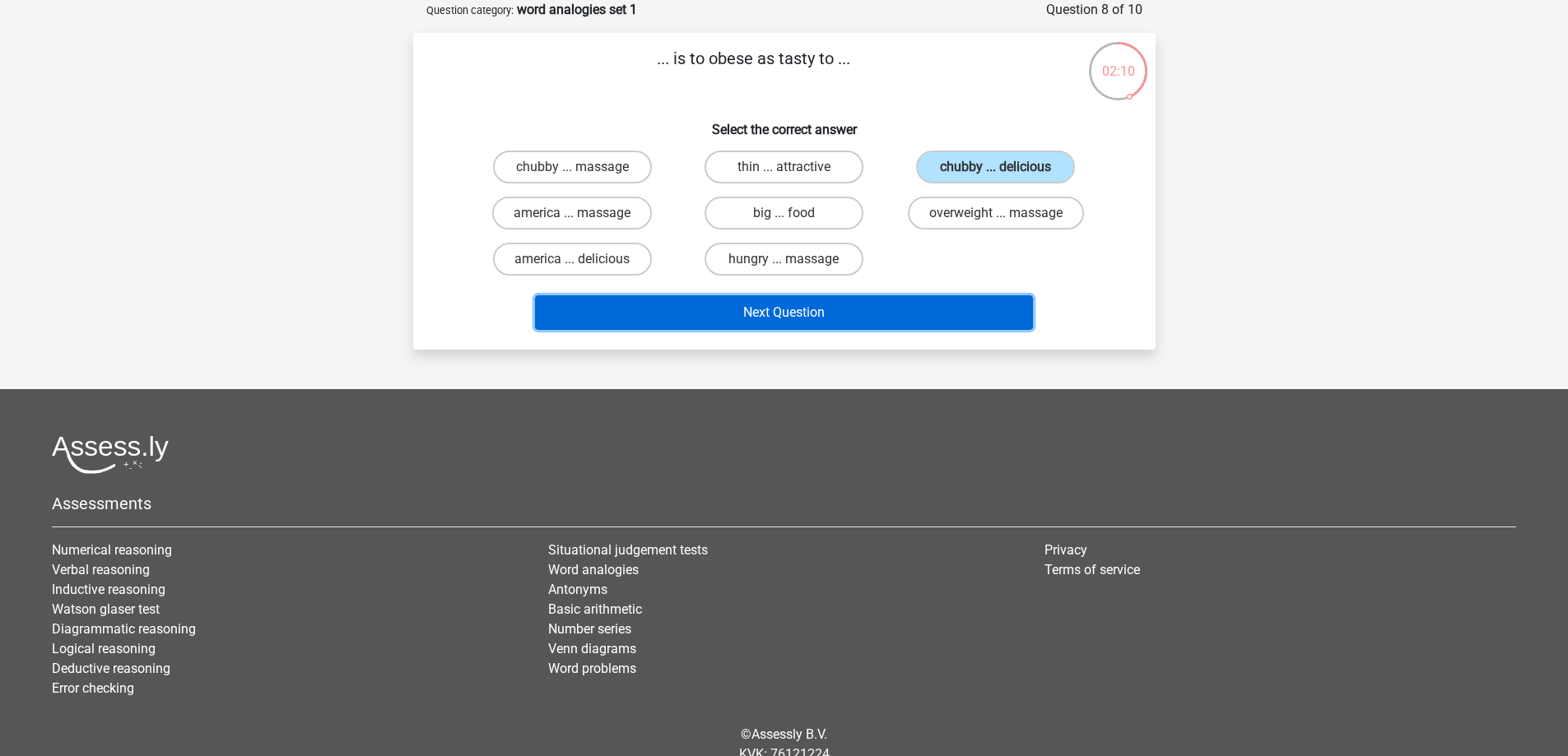
click at [929, 305] on button "Next Question" at bounding box center [784, 313] width 498 height 35
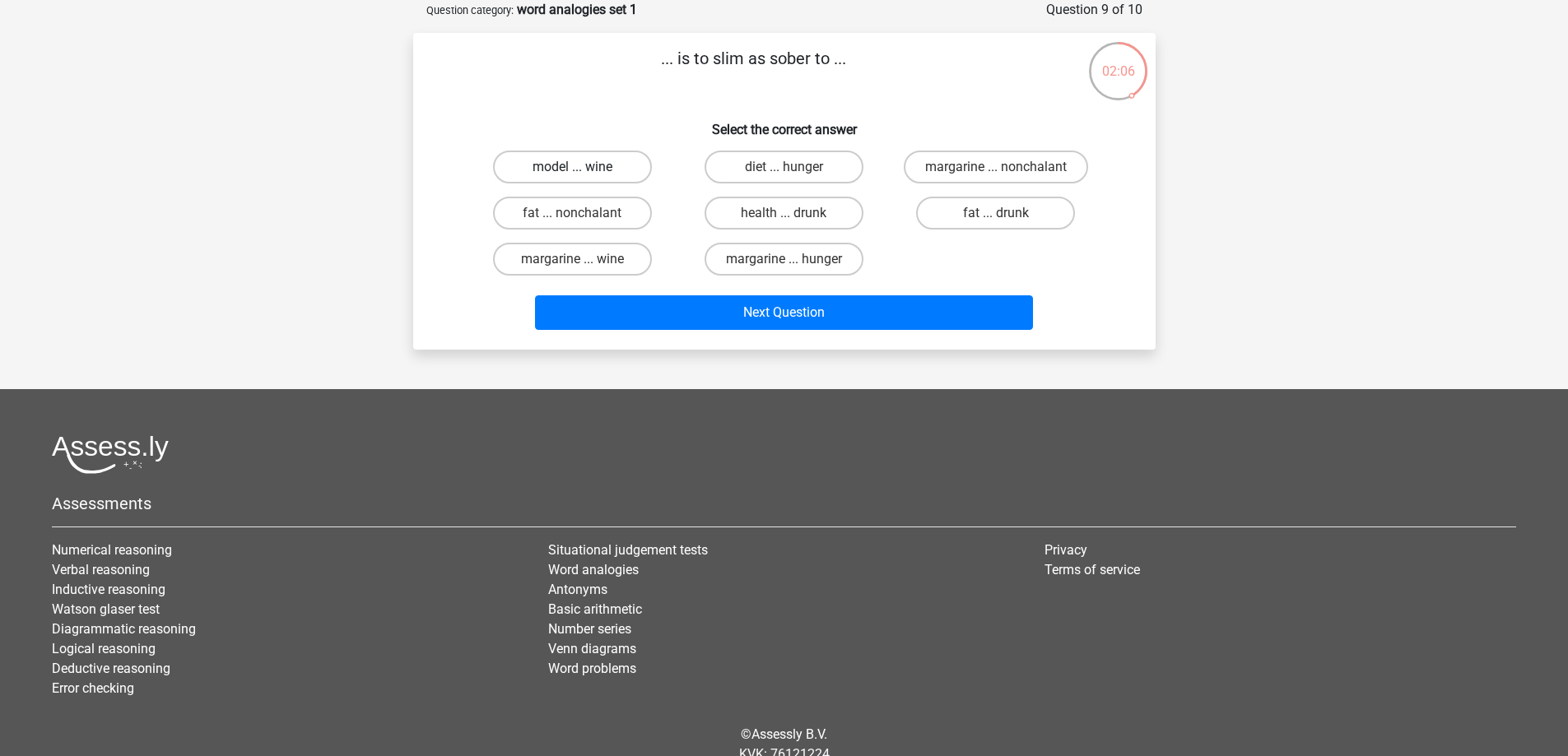
click at [614, 162] on label "model ... wine" at bounding box center [572, 167] width 159 height 33
click at [583, 167] on input "model ... wine" at bounding box center [578, 173] width 10 height 10
radio input "true"
click at [954, 218] on label "fat ... drunk" at bounding box center [996, 213] width 159 height 33
click at [996, 218] on input "fat ... drunk" at bounding box center [1002, 218] width 10 height 10
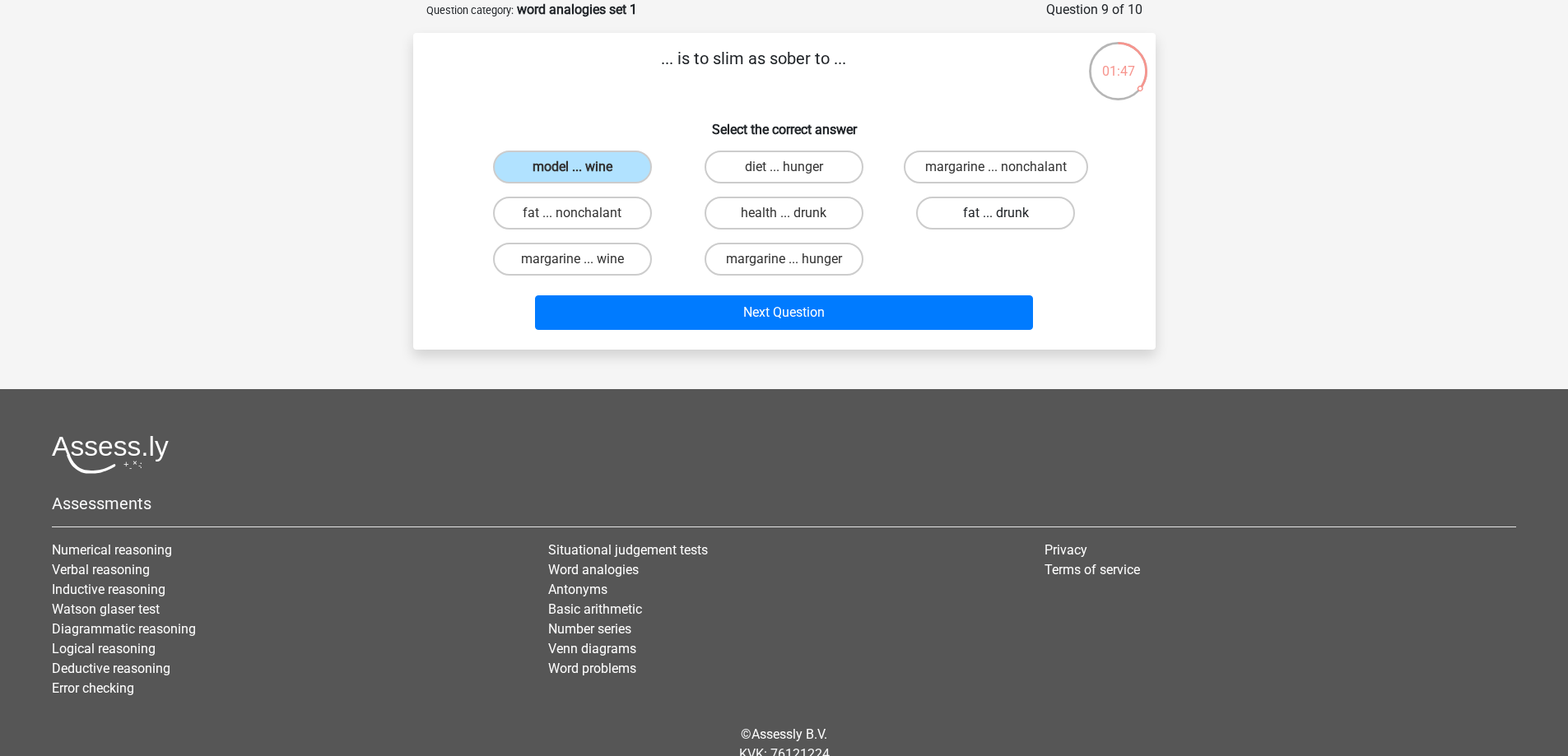
radio input "true"
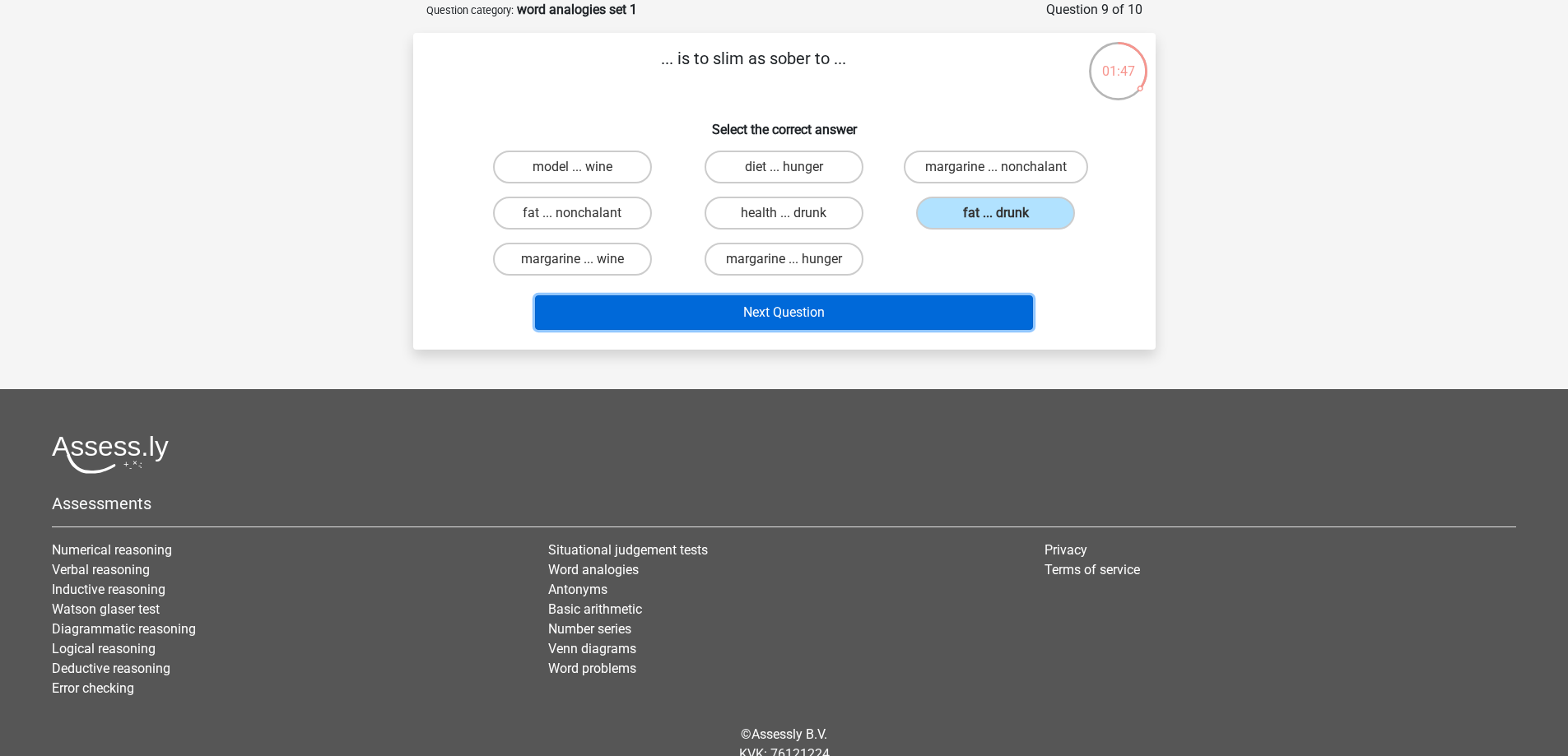
click at [935, 310] on button "Next Question" at bounding box center [784, 313] width 498 height 35
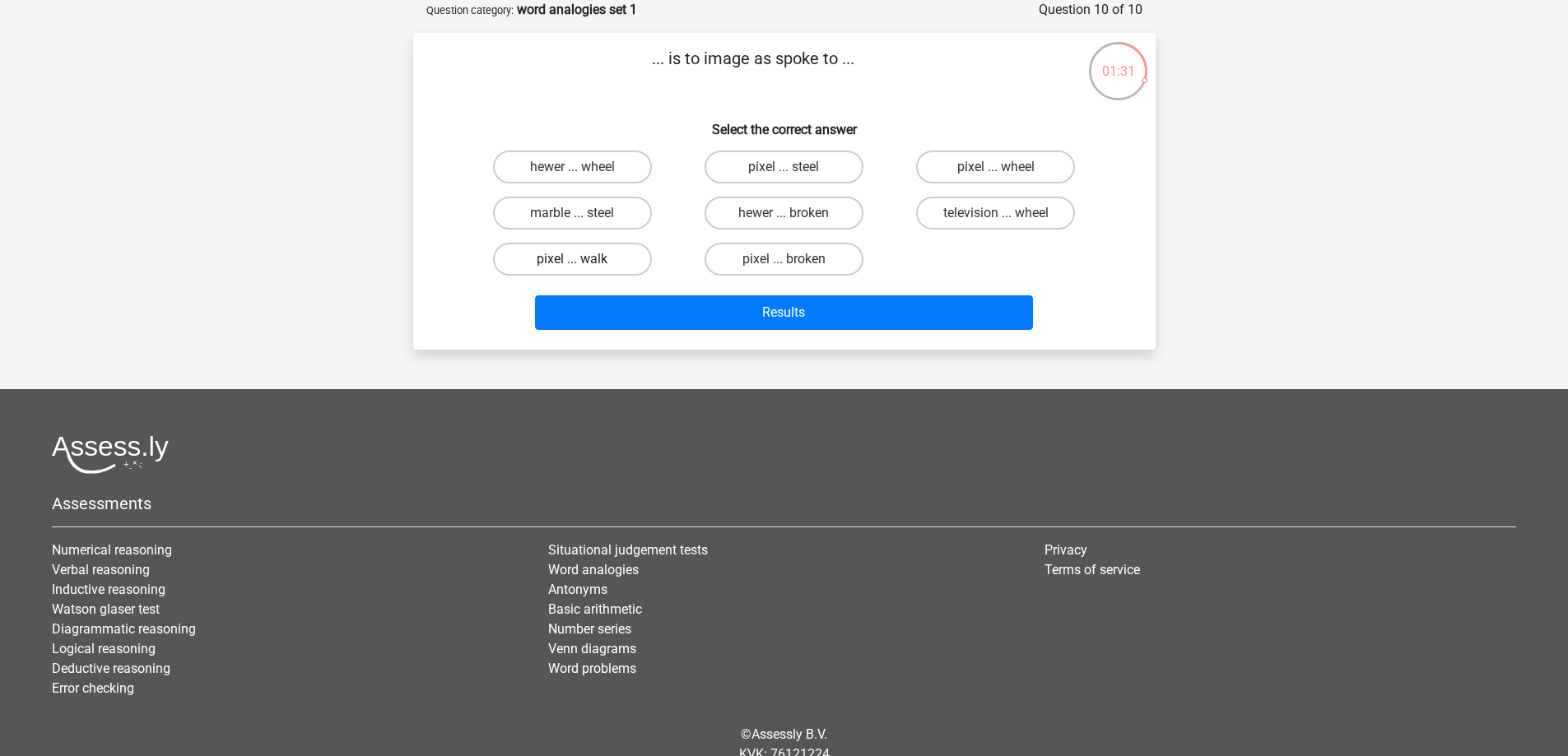
click at [630, 258] on label "pixel ... walk" at bounding box center [572, 259] width 159 height 33
click at [583, 259] on input "pixel ... walk" at bounding box center [578, 264] width 10 height 10
radio input "true"
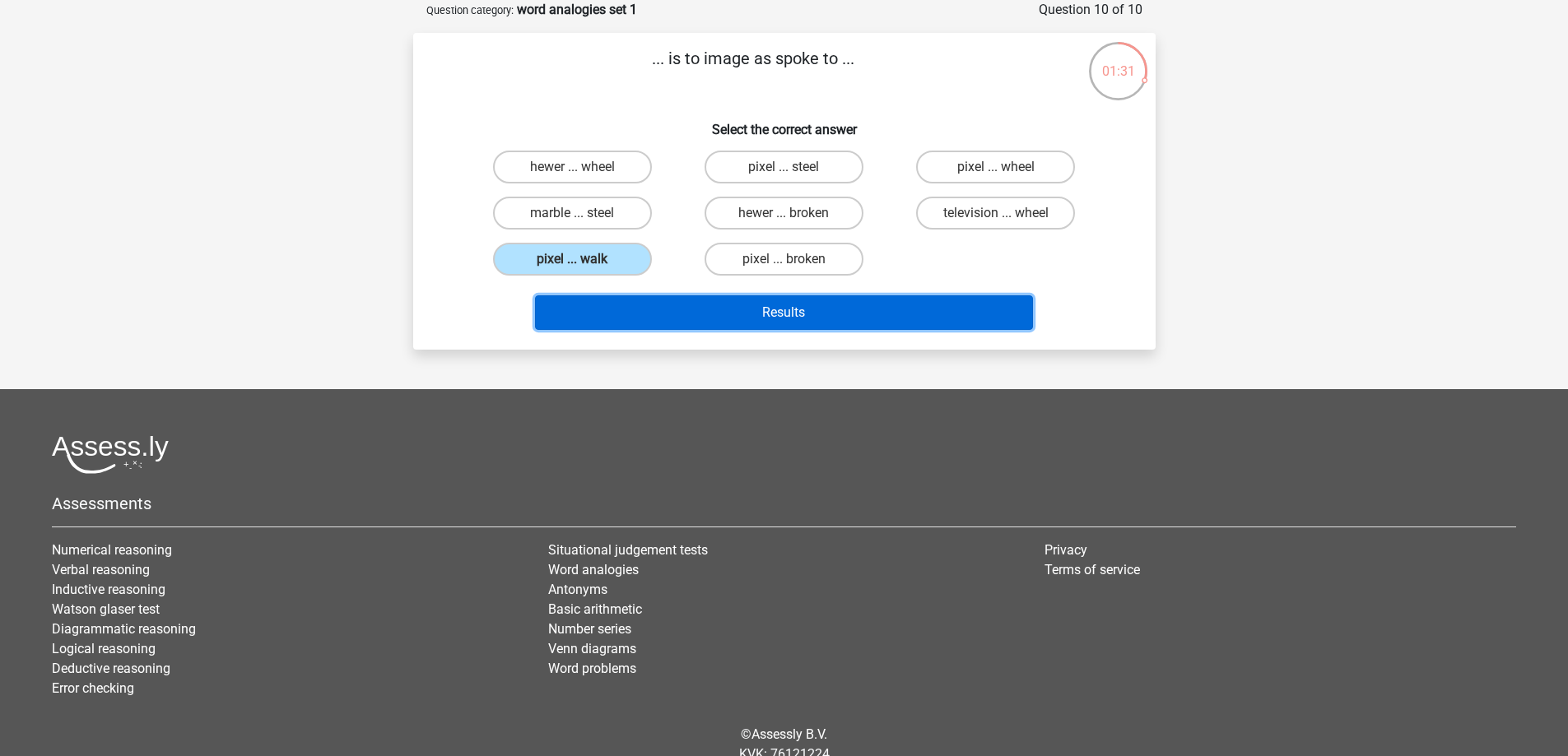
click at [649, 303] on button "Results" at bounding box center [784, 313] width 498 height 35
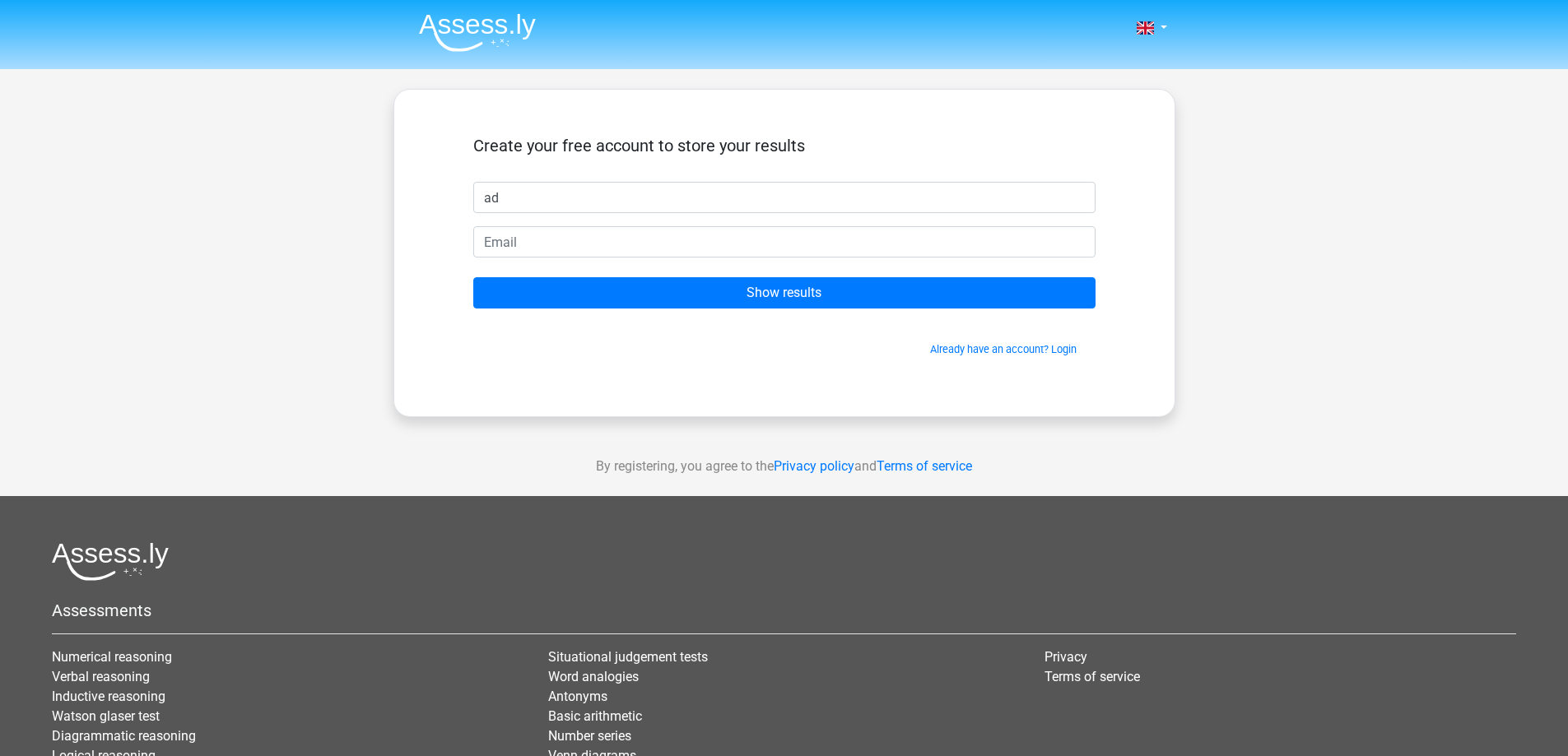
type input "ad"
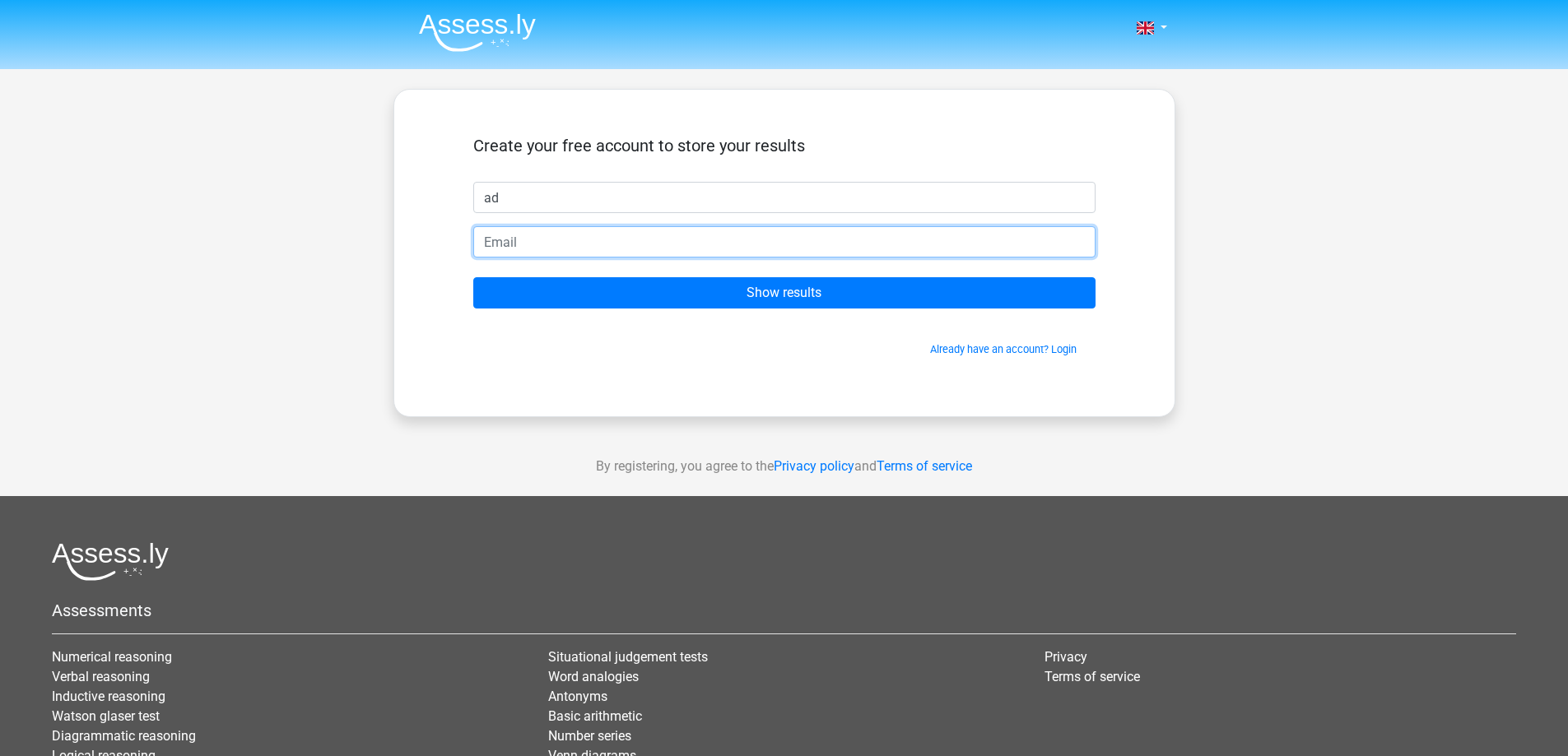
click at [657, 244] on input "email" at bounding box center [785, 242] width 623 height 31
type input "[EMAIL_ADDRESS][DOMAIN_NAME]"
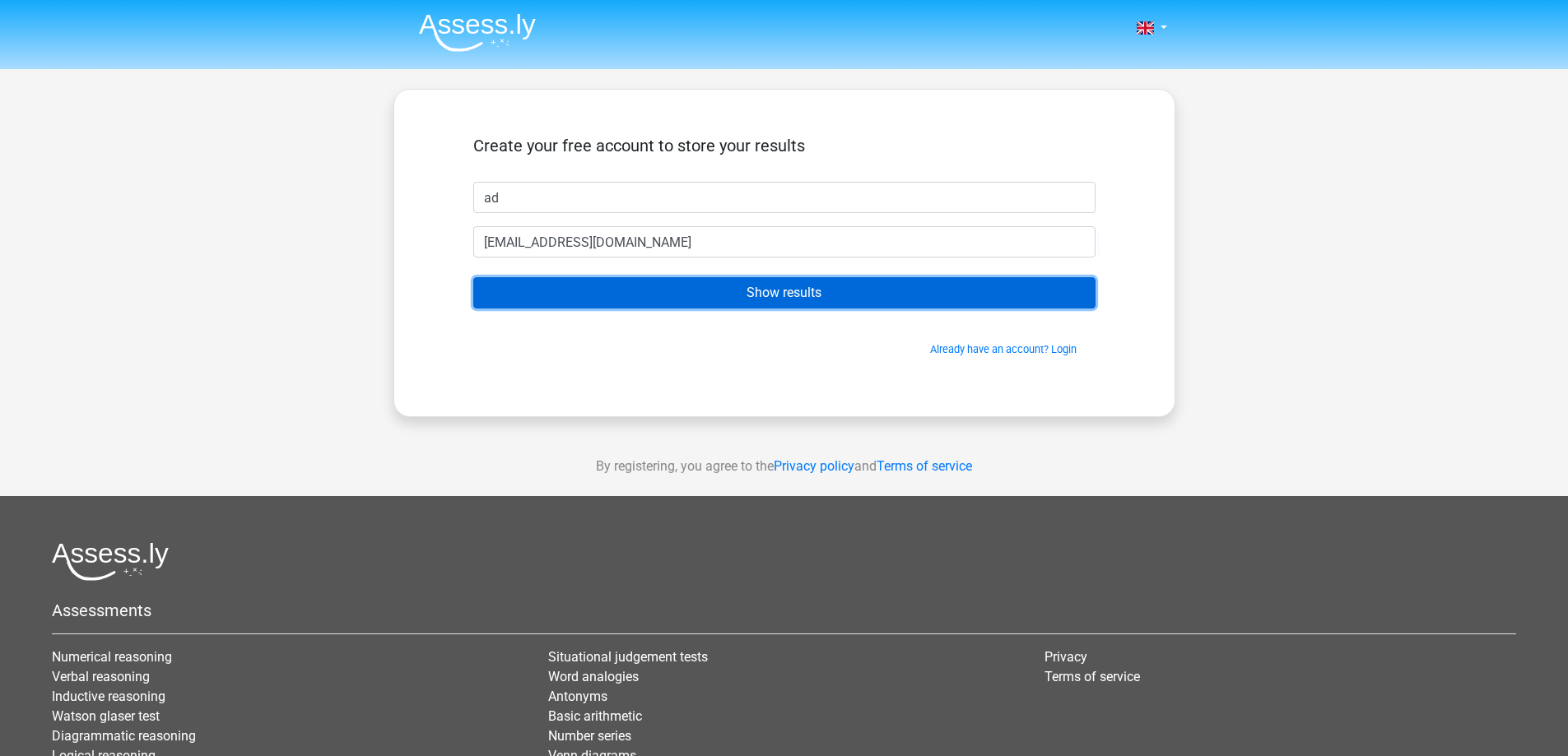
click at [611, 298] on input "Show results" at bounding box center [785, 293] width 623 height 31
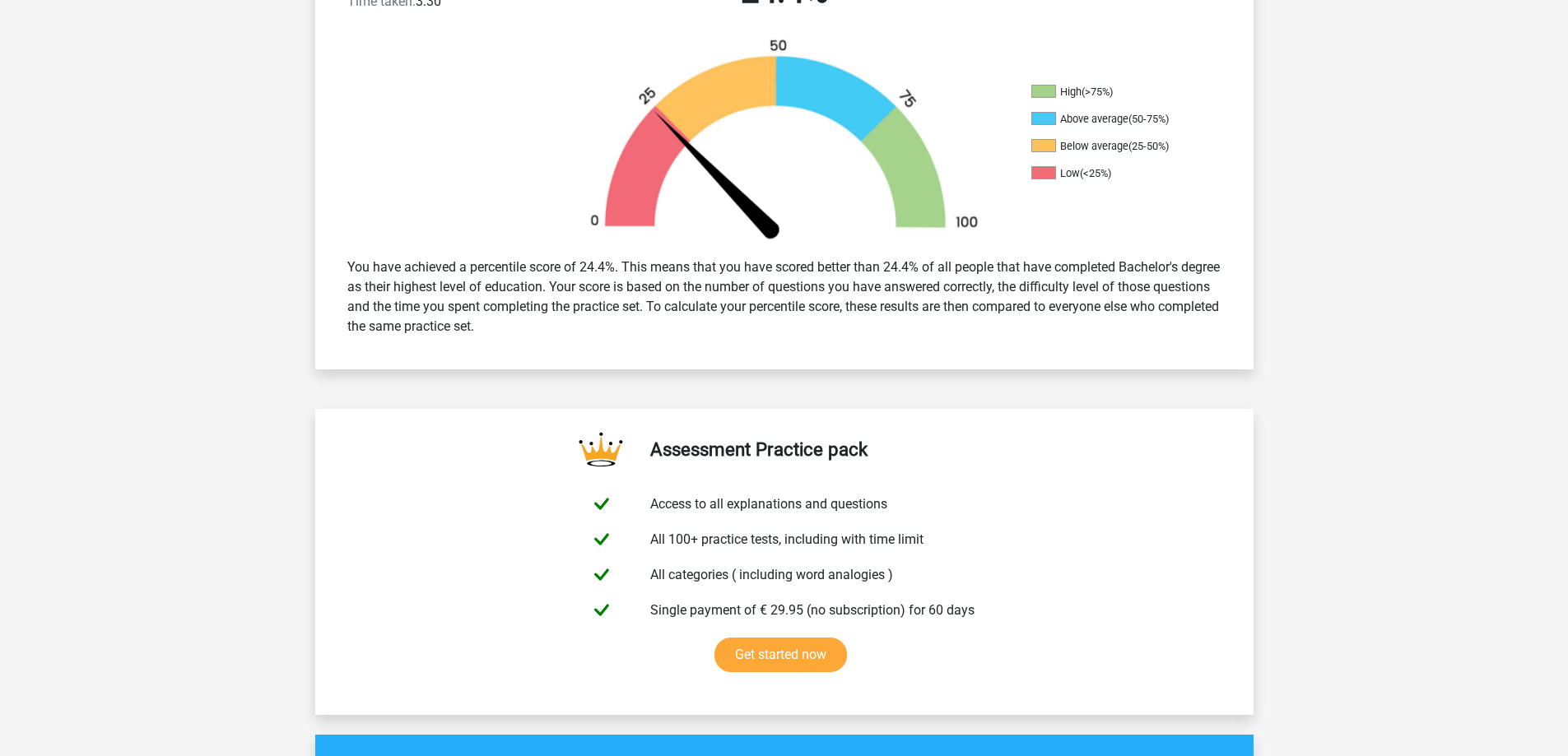
scroll to position [494, 0]
